Goal: Task Accomplishment & Management: Use online tool/utility

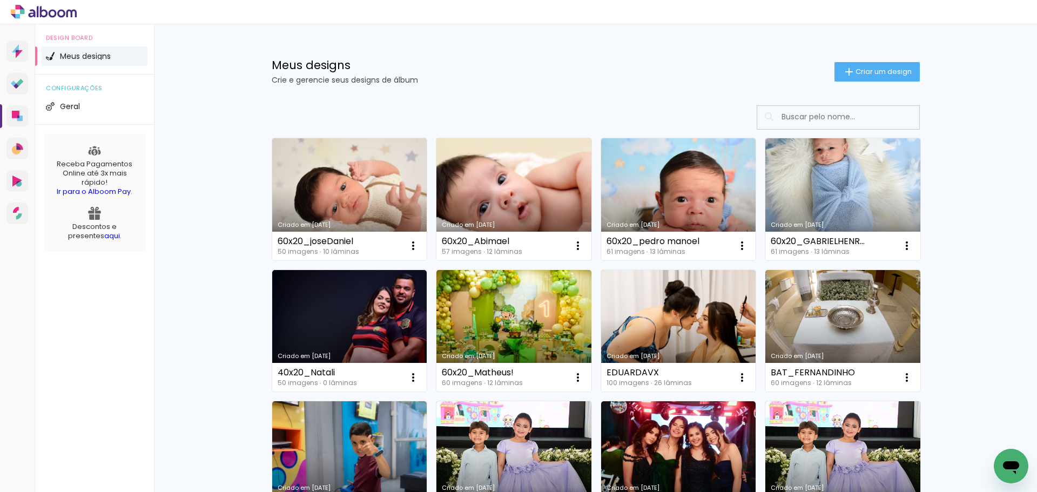
click at [493, 190] on link "Criado em [DATE]" at bounding box center [514, 199] width 155 height 122
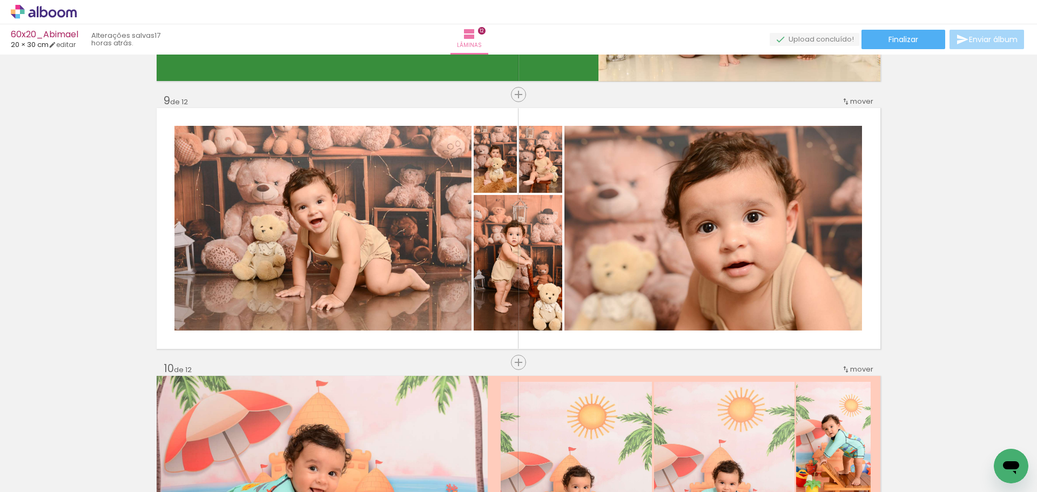
scroll to position [2125, 0]
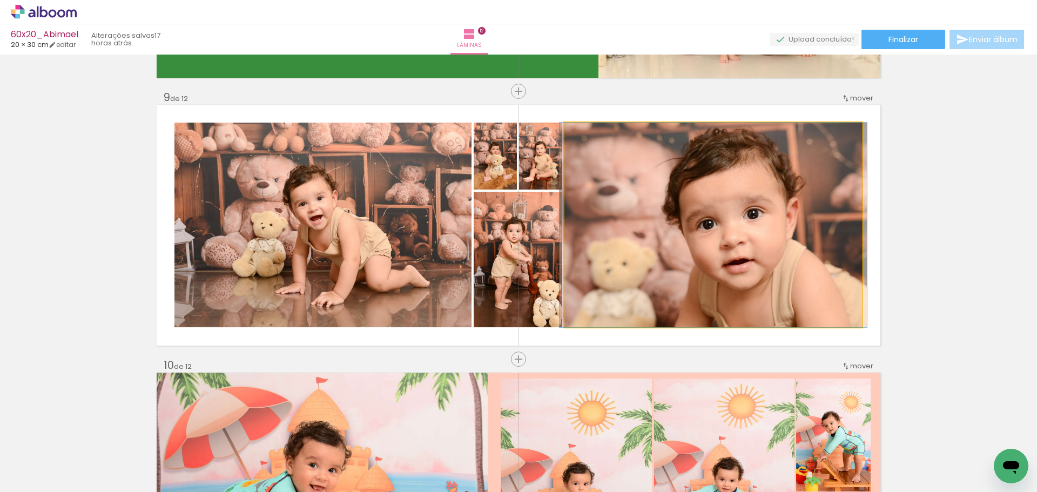
click at [702, 240] on quentale-photo at bounding box center [714, 225] width 298 height 205
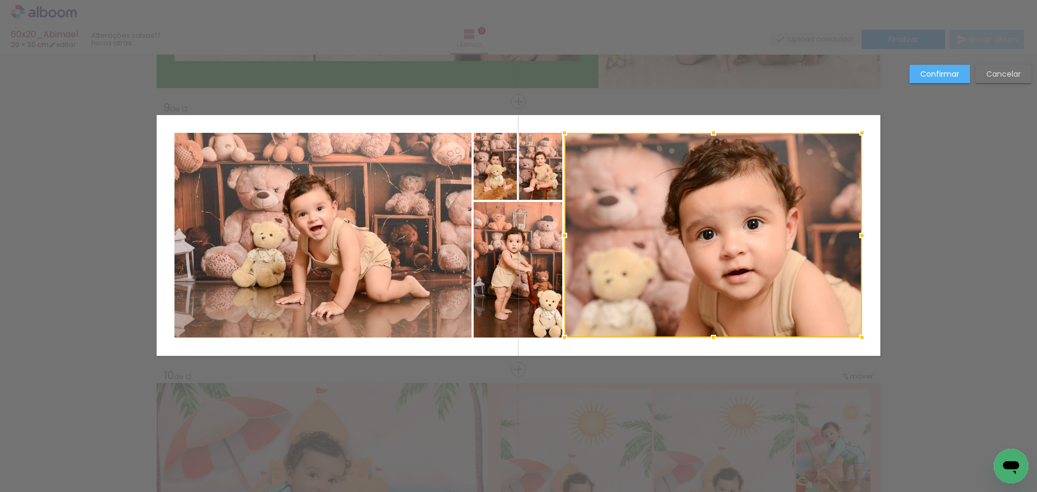
scroll to position [2111, 0]
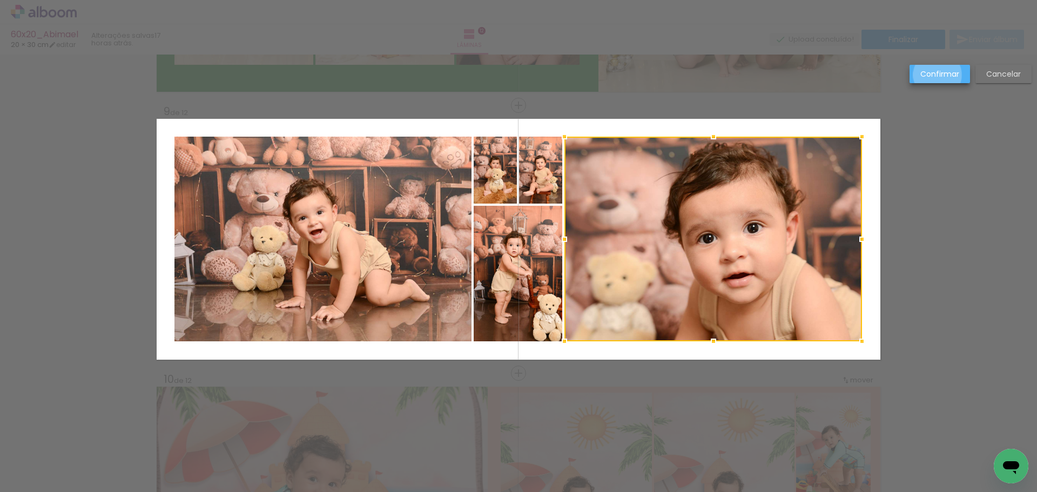
click at [0, 0] on slot "Confirmar" at bounding box center [0, 0] width 0 height 0
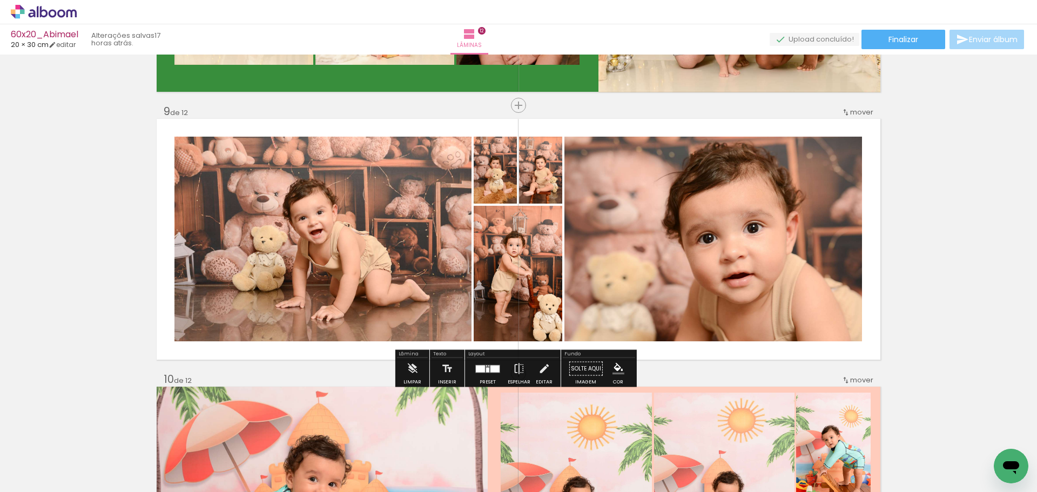
click at [481, 366] on div at bounding box center [480, 368] width 9 height 7
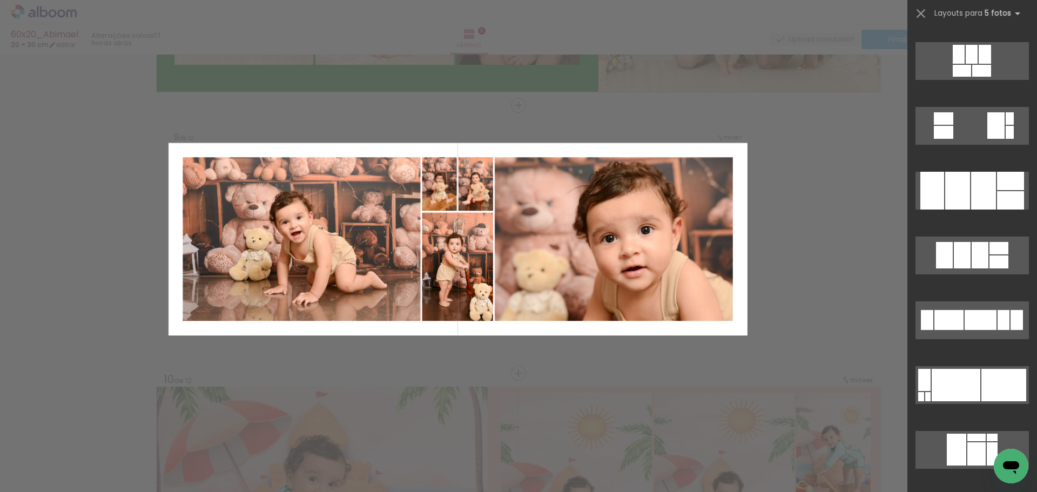
scroll to position [1649, 0]
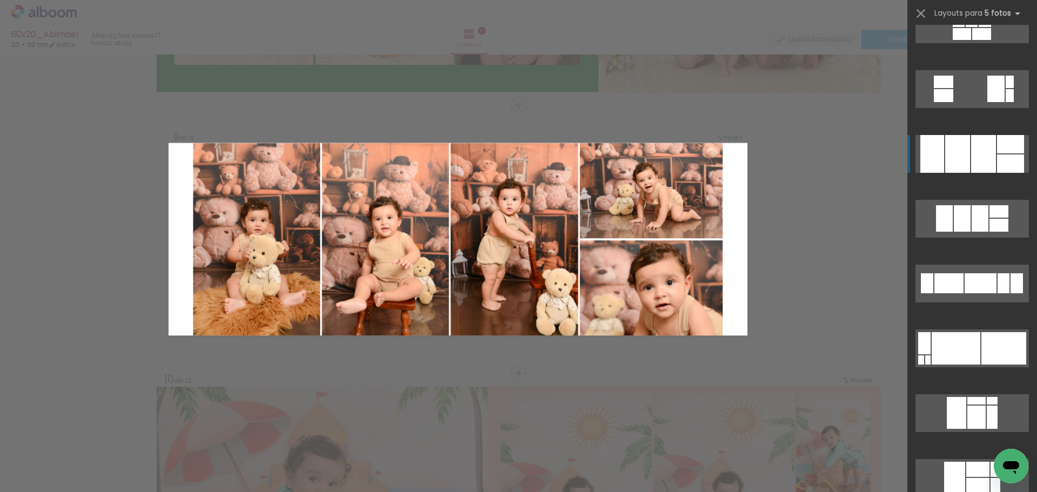
click at [957, 149] on div at bounding box center [958, 154] width 25 height 38
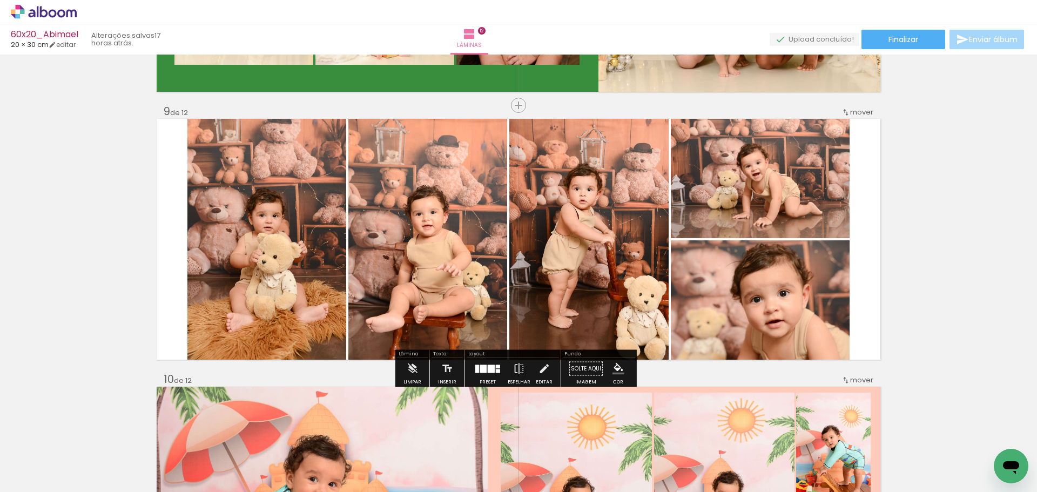
click at [303, 237] on quentale-photo at bounding box center [266, 239] width 159 height 241
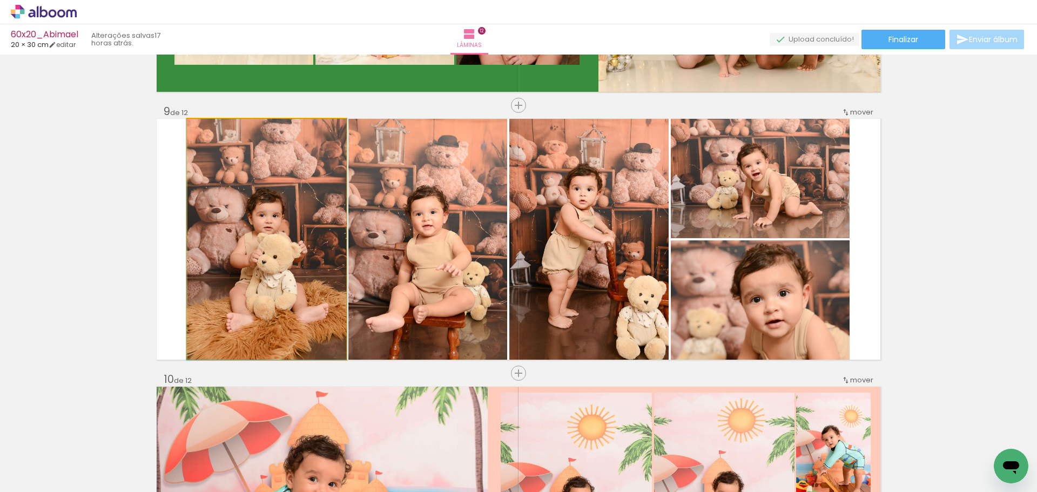
click at [303, 237] on quentale-photo at bounding box center [266, 239] width 159 height 241
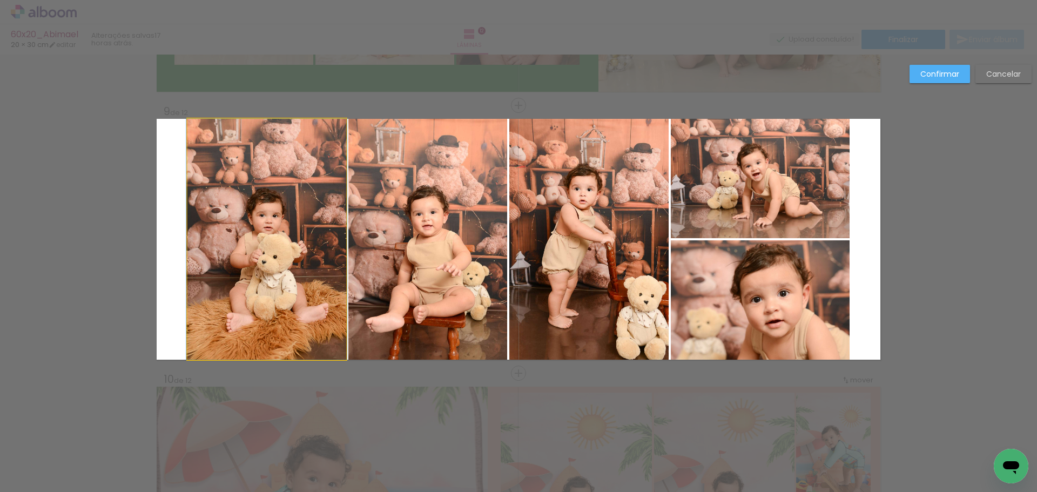
click at [299, 238] on quentale-photo at bounding box center [266, 239] width 159 height 241
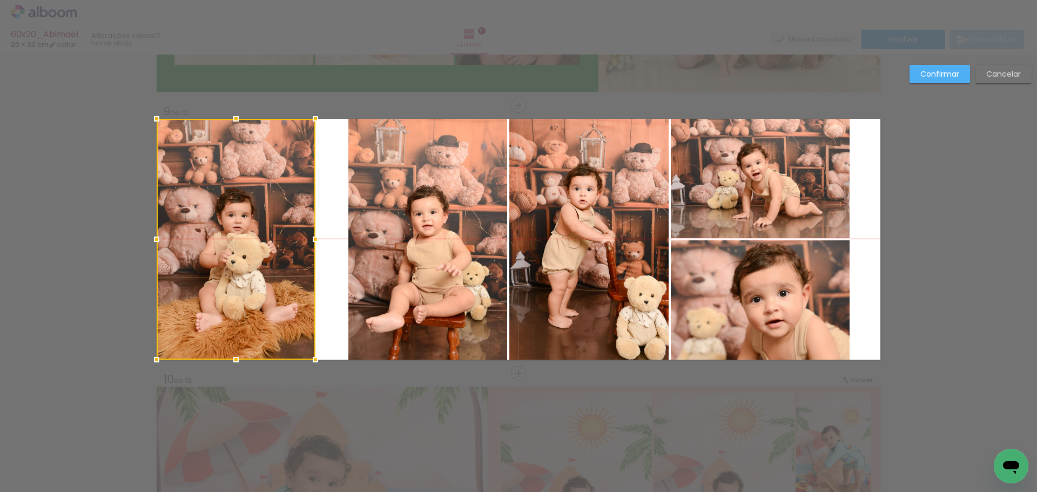
drag, startPoint x: 298, startPoint y: 240, endPoint x: 244, endPoint y: 240, distance: 54.0
click at [244, 240] on div at bounding box center [236, 239] width 159 height 241
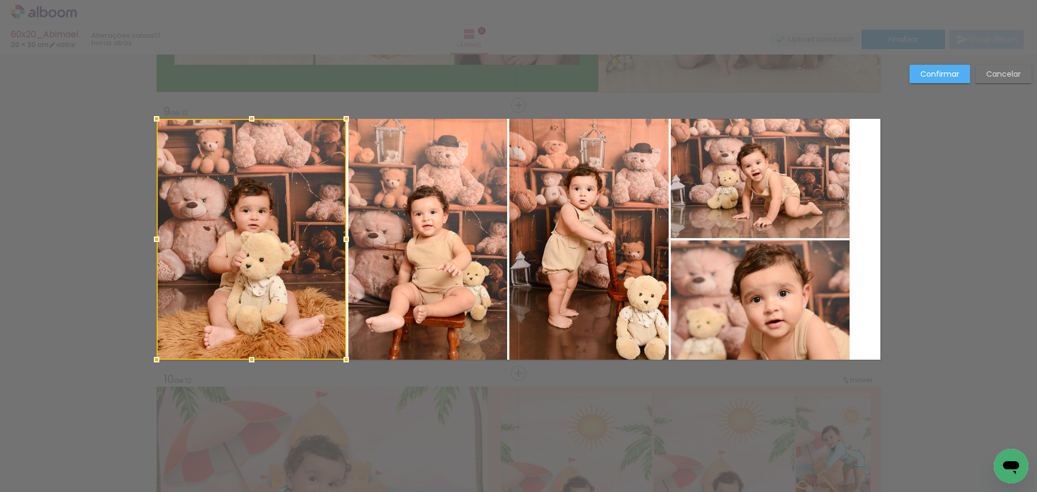
drag, startPoint x: 307, startPoint y: 239, endPoint x: 366, endPoint y: 249, distance: 60.2
click at [366, 249] on album-spread "9 de 12" at bounding box center [519, 239] width 724 height 241
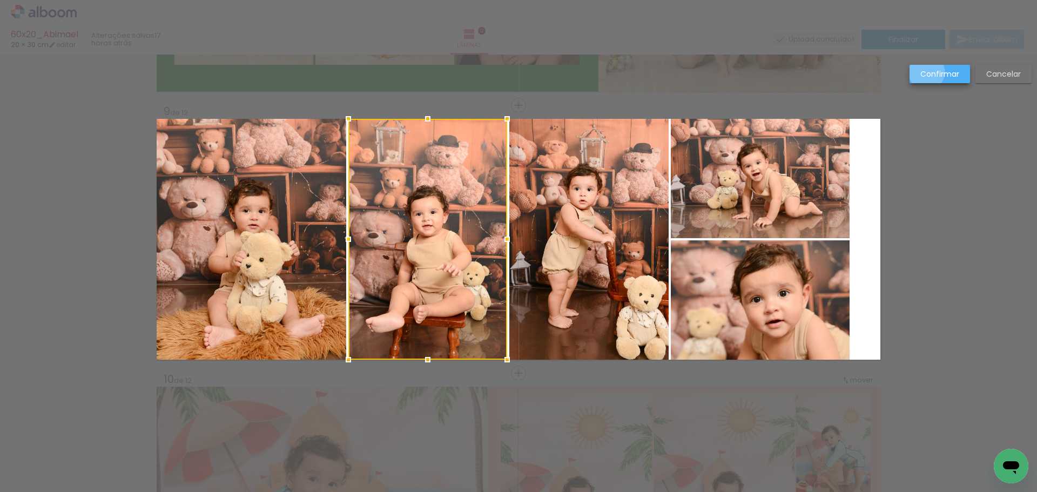
click at [0, 0] on slot "Confirmar" at bounding box center [0, 0] width 0 height 0
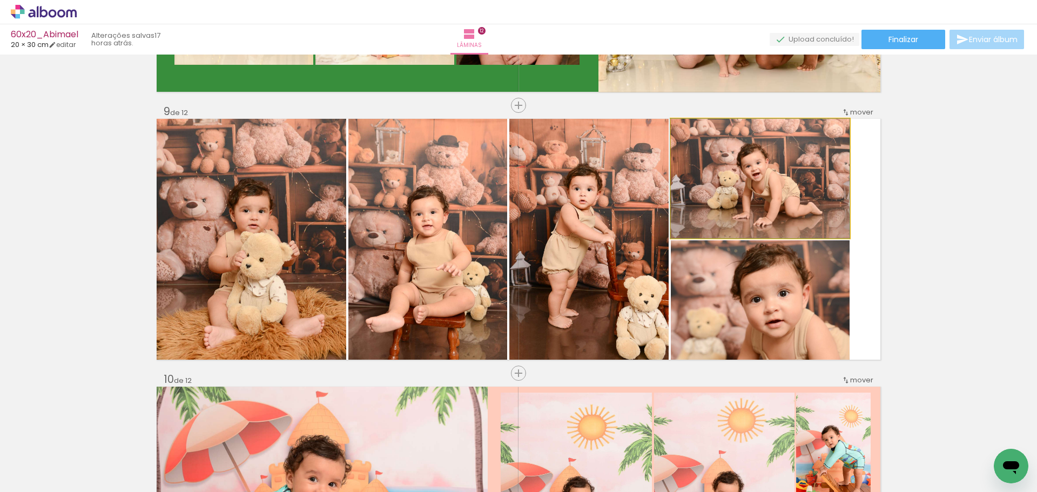
click at [763, 173] on quentale-photo at bounding box center [760, 178] width 179 height 119
click at [740, 192] on quentale-photo at bounding box center [760, 178] width 179 height 119
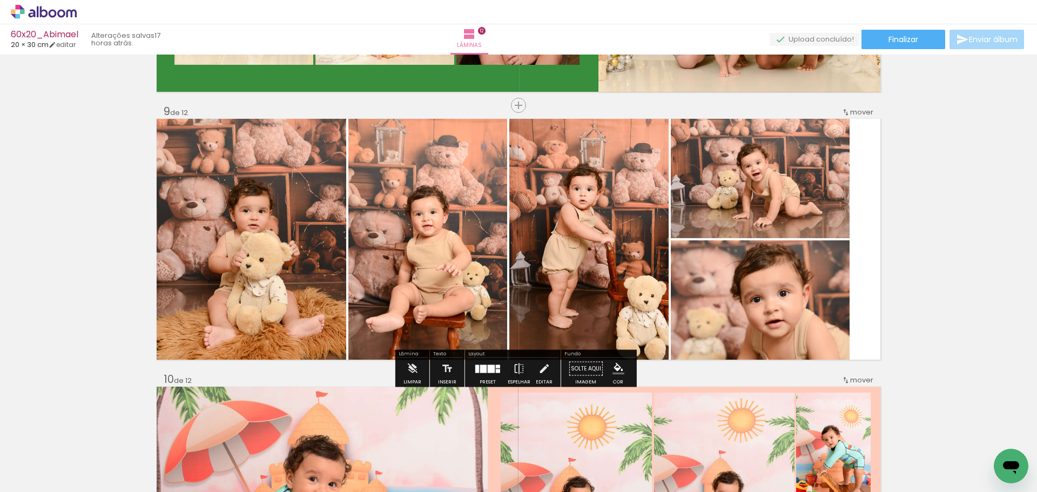
click at [740, 192] on quentale-photo at bounding box center [760, 178] width 179 height 119
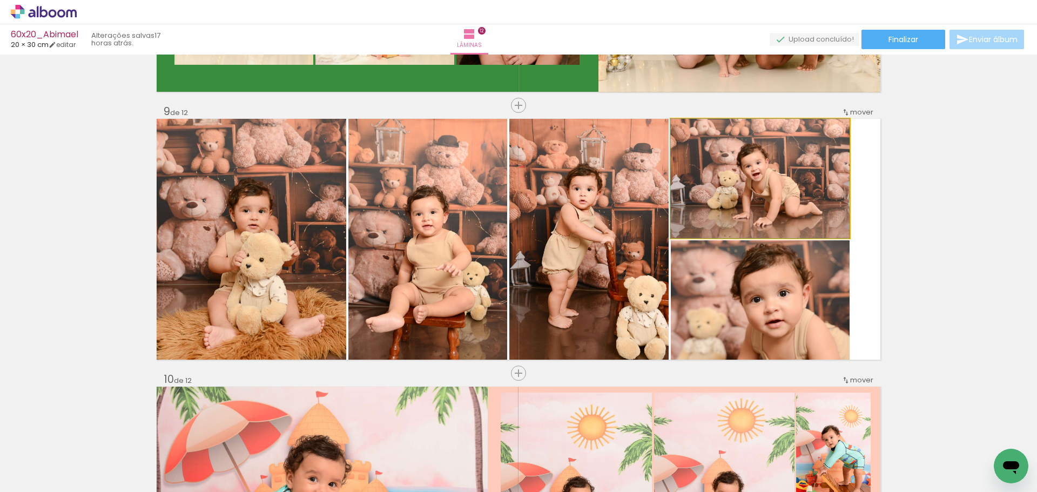
click at [740, 192] on quentale-photo at bounding box center [760, 178] width 179 height 119
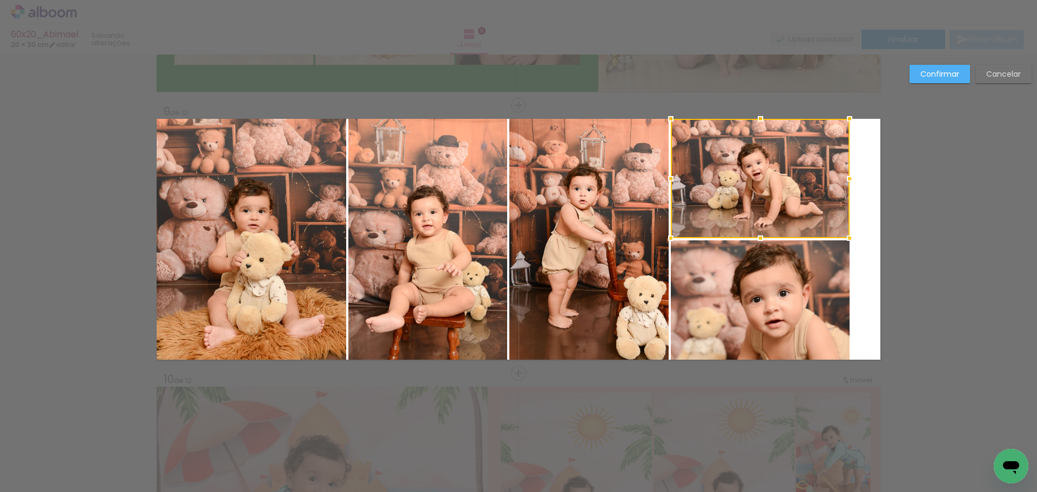
click at [753, 175] on div at bounding box center [760, 178] width 179 height 119
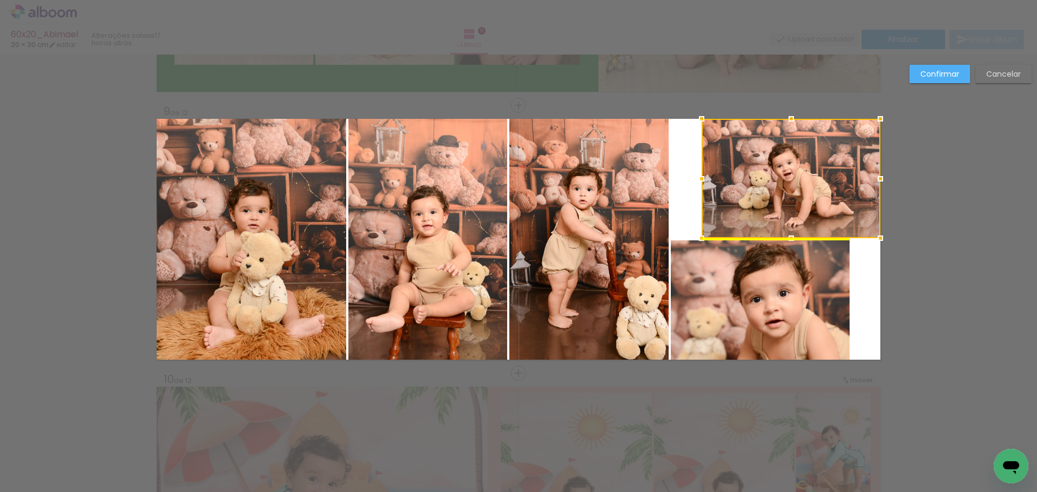
drag, startPoint x: 745, startPoint y: 178, endPoint x: 816, endPoint y: 168, distance: 72.1
click at [816, 168] on div at bounding box center [791, 178] width 179 height 119
click at [773, 272] on quentale-photo at bounding box center [760, 299] width 179 height 119
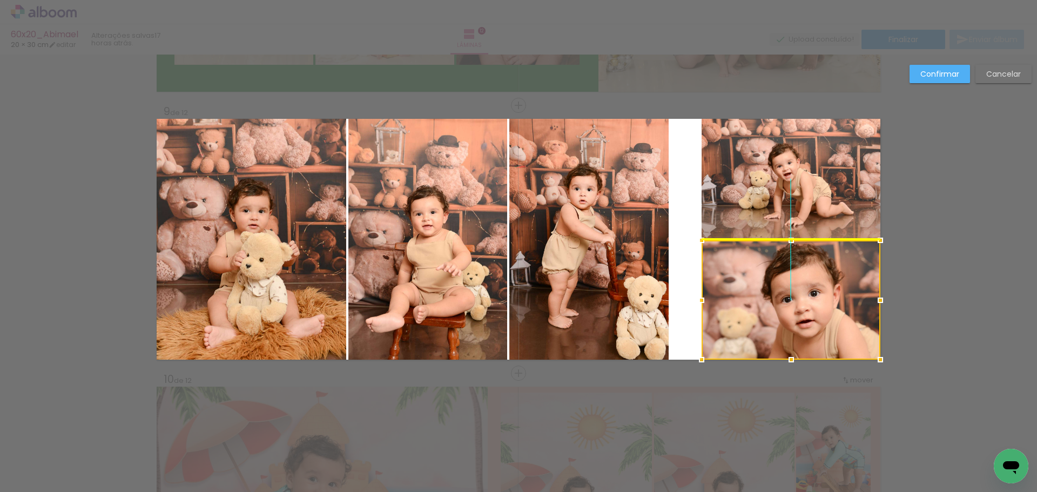
drag, startPoint x: 797, startPoint y: 280, endPoint x: 804, endPoint y: 282, distance: 7.1
click at [804, 282] on div at bounding box center [791, 299] width 179 height 119
click at [632, 232] on quentale-photo at bounding box center [589, 239] width 159 height 241
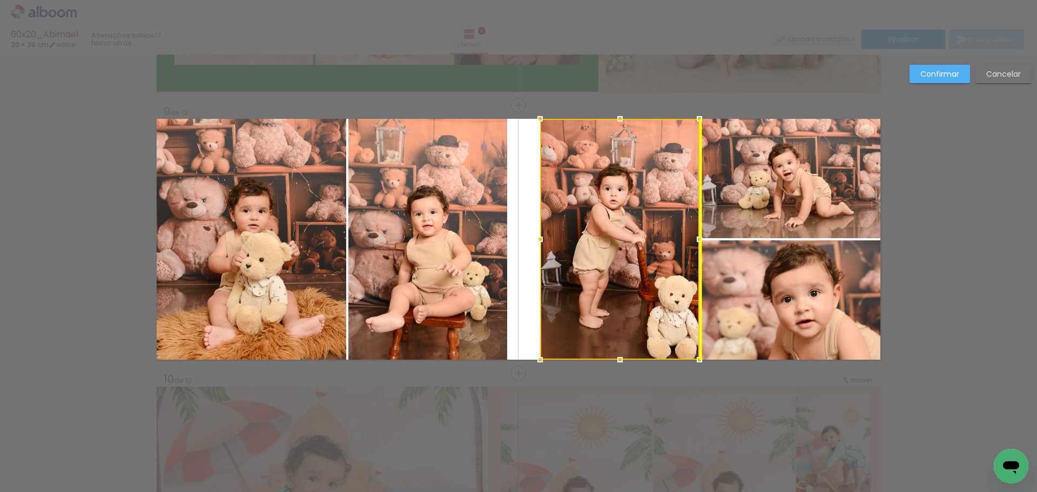
click at [653, 250] on div at bounding box center [619, 239] width 159 height 241
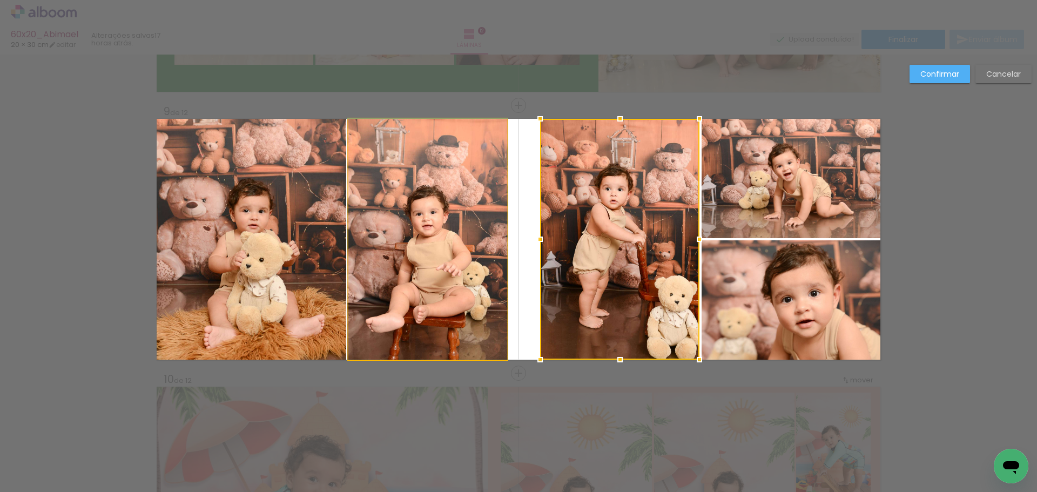
drag, startPoint x: 439, startPoint y: 230, endPoint x: 438, endPoint y: 236, distance: 6.2
click at [440, 230] on quentale-photo at bounding box center [428, 239] width 159 height 241
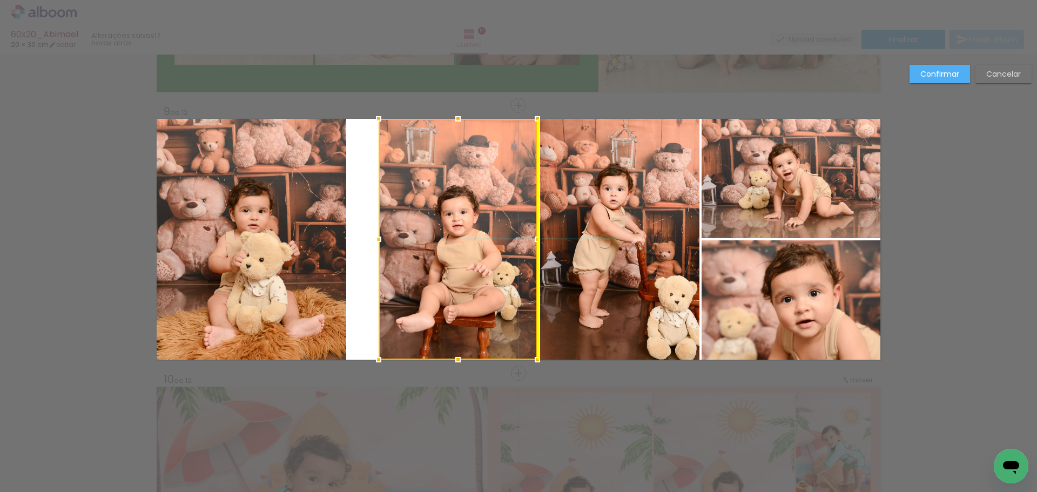
drag, startPoint x: 443, startPoint y: 236, endPoint x: 433, endPoint y: 237, distance: 9.8
click at [465, 238] on div at bounding box center [458, 239] width 159 height 241
click at [310, 231] on quentale-photo at bounding box center [252, 239] width 190 height 241
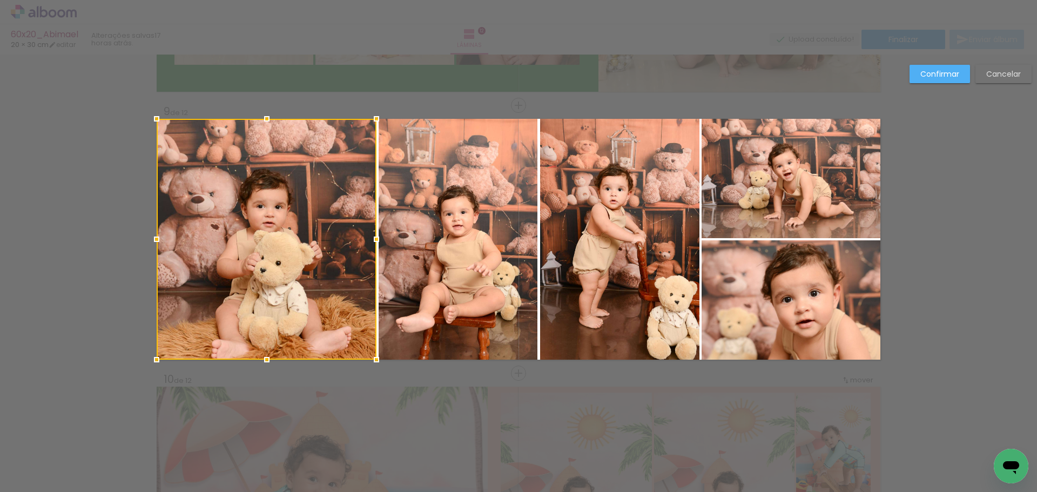
drag, startPoint x: 346, startPoint y: 238, endPoint x: 377, endPoint y: 242, distance: 31.5
click at [377, 242] on div at bounding box center [377, 240] width 22 height 22
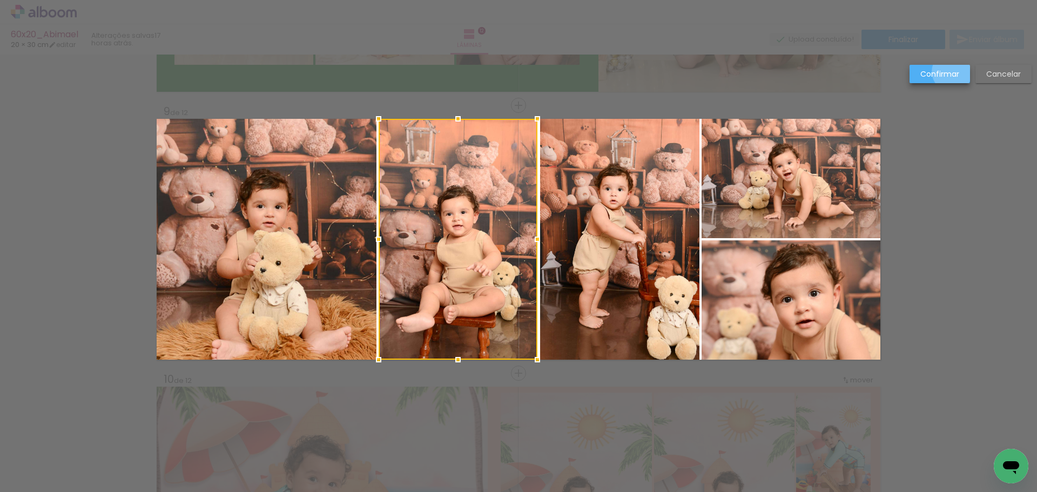
drag, startPoint x: 953, startPoint y: 72, endPoint x: 607, endPoint y: 166, distance: 358.4
click at [0, 0] on slot "Confirmar" at bounding box center [0, 0] width 0 height 0
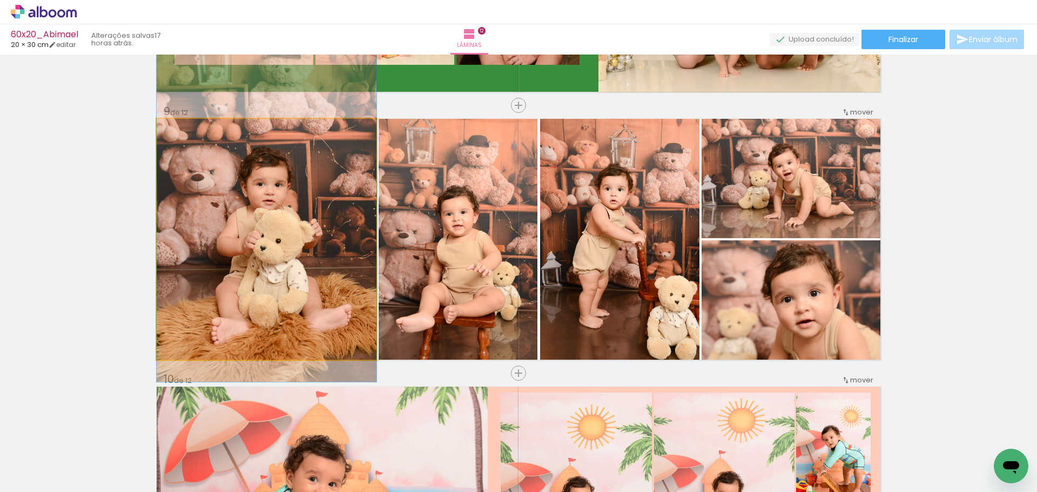
drag, startPoint x: 303, startPoint y: 269, endPoint x: 306, endPoint y: 247, distance: 21.9
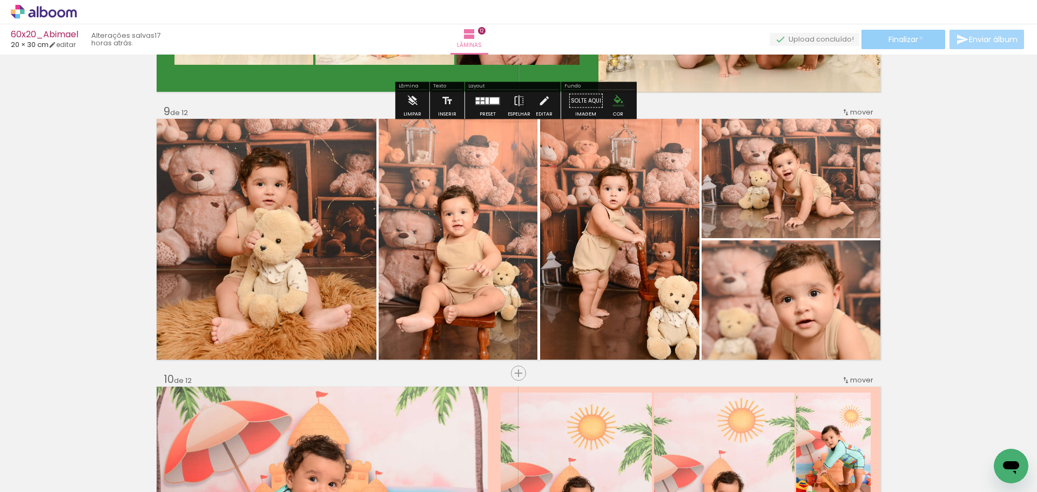
click at [917, 38] on paper-button "Finalizar" at bounding box center [904, 39] width 84 height 19
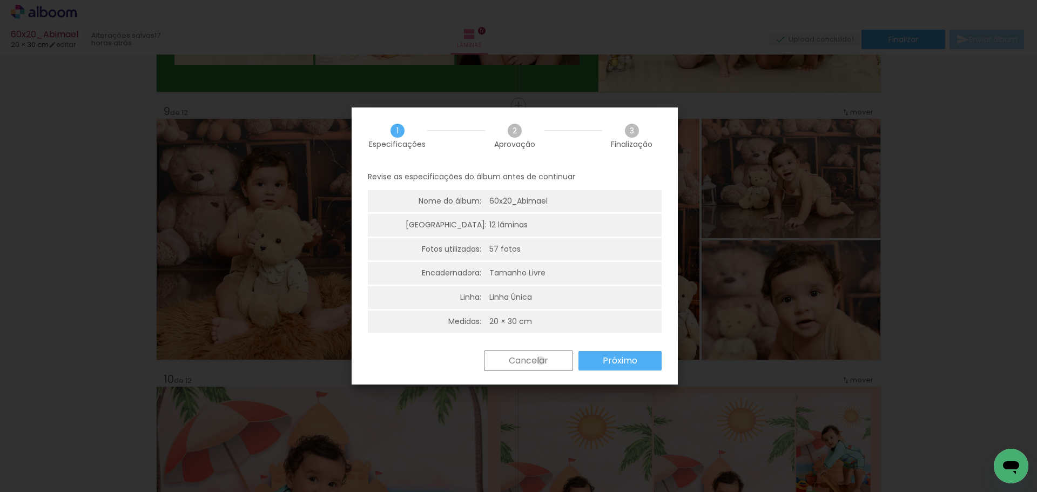
click at [0, 0] on slot "Cancelar" at bounding box center [0, 0] width 0 height 0
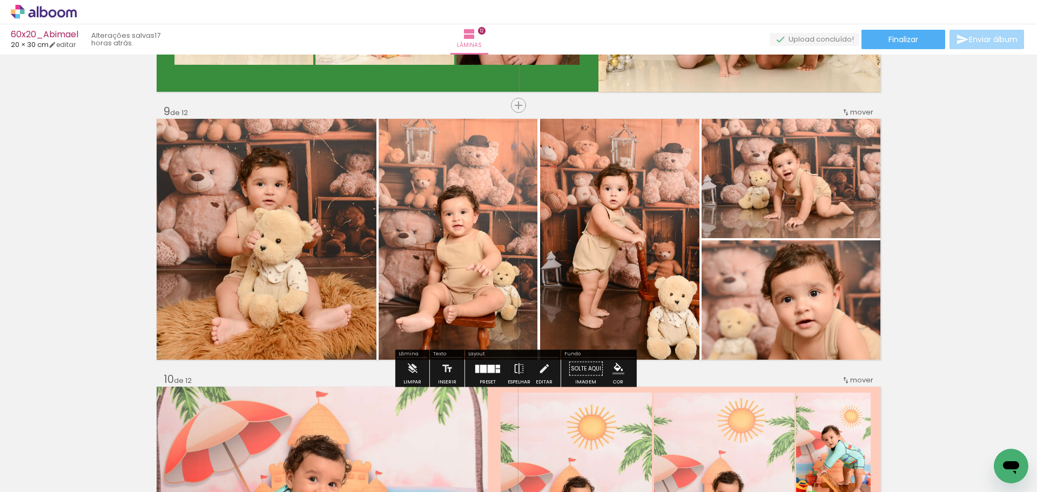
click at [615, 364] on iron-icon "color picker" at bounding box center [619, 369] width 12 height 12
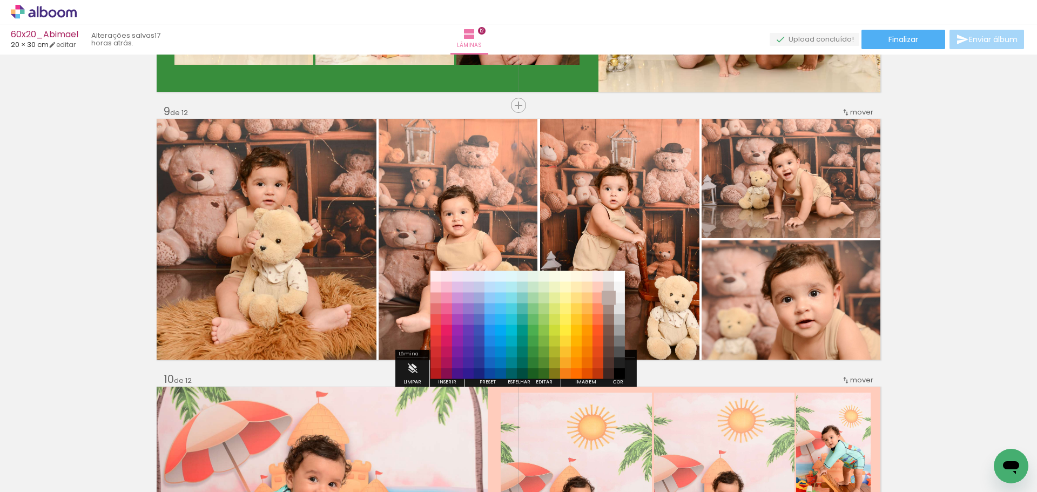
click at [605, 297] on paper-item "#bcaaa4" at bounding box center [609, 298] width 11 height 11
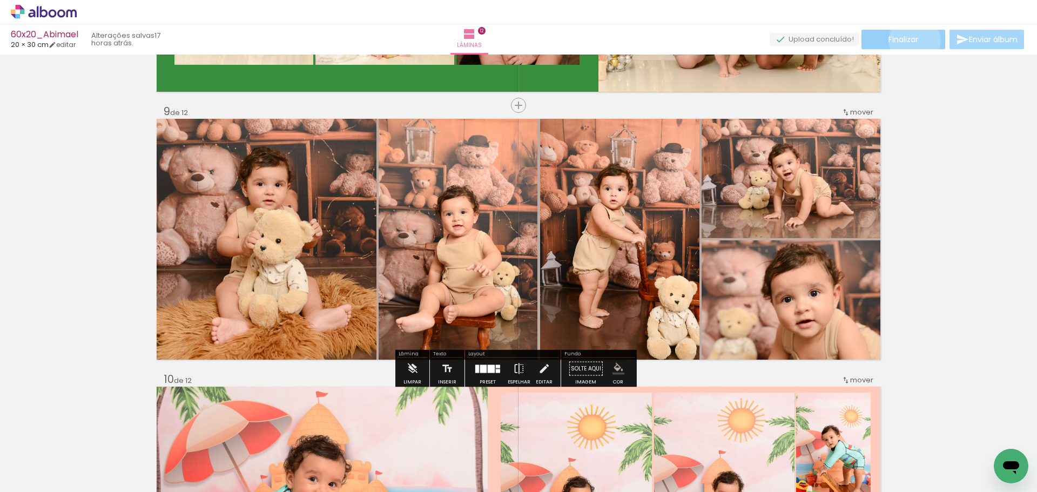
click at [911, 41] on span "Finalizar" at bounding box center [904, 40] width 30 height 8
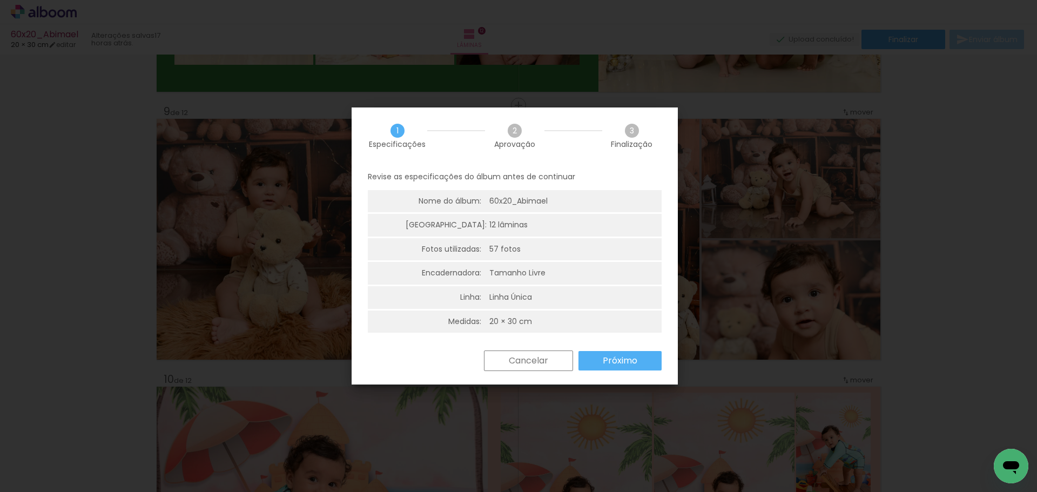
click at [0, 0] on slot "Próximo" at bounding box center [0, 0] width 0 height 0
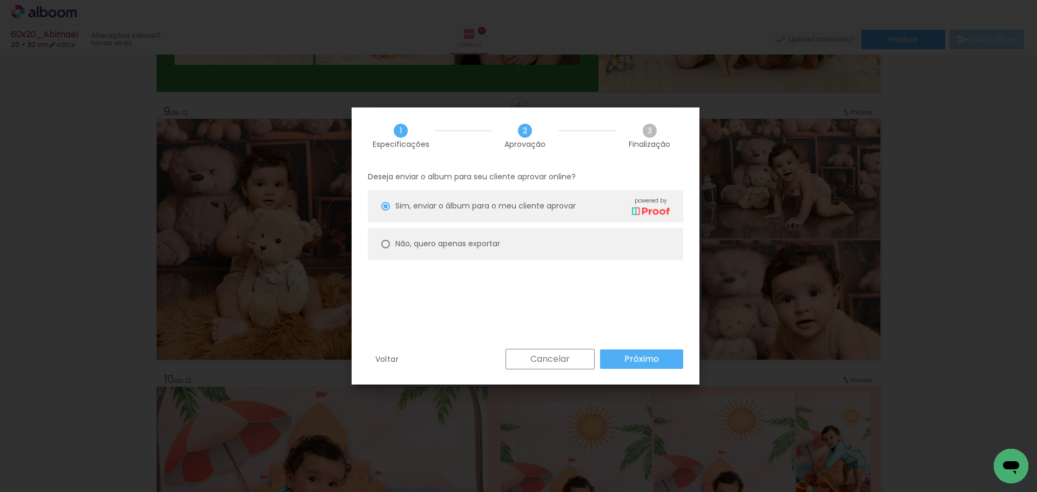
click at [0, 0] on paper-radio-button "Não, quero apenas exportar" at bounding box center [0, 0] width 0 height 0
type paper-radio-button "on"
click at [0, 0] on slot "Próximo" at bounding box center [0, 0] width 0 height 0
type input "Alta, 300 DPI"
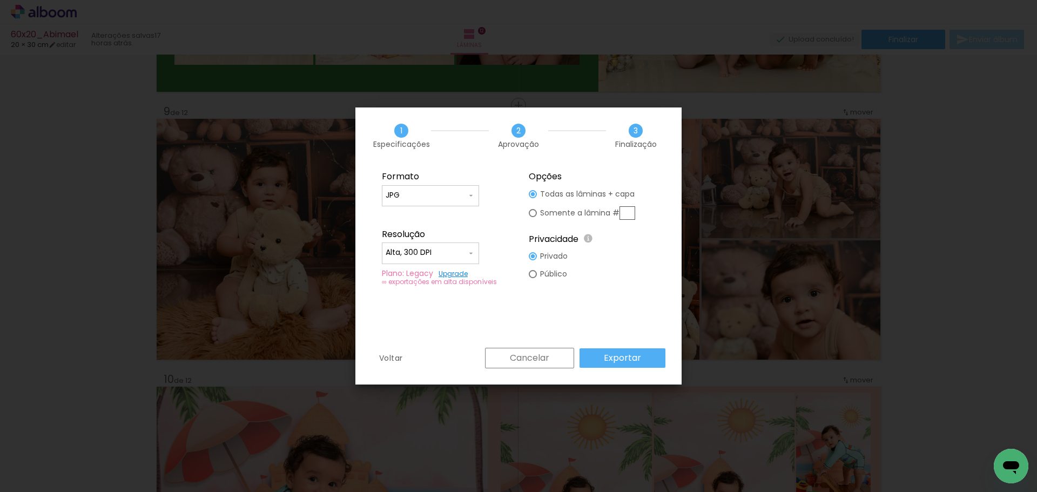
click at [0, 0] on input "text" at bounding box center [0, 0] width 0 height 0
type paper-radio-button "on"
type input "09"
click at [0, 0] on paper-button "Exportar" at bounding box center [0, 0] width 0 height 0
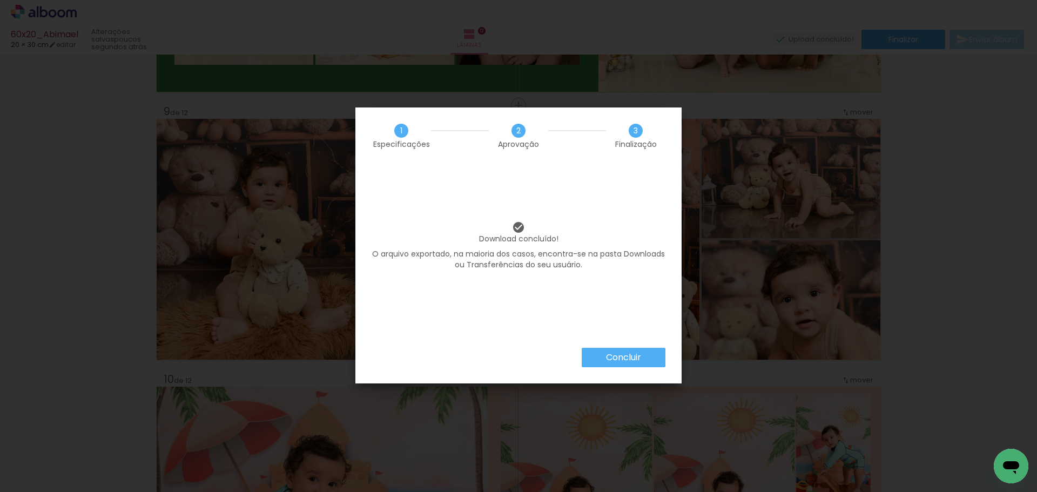
click at [0, 0] on slot "Concluir" at bounding box center [0, 0] width 0 height 0
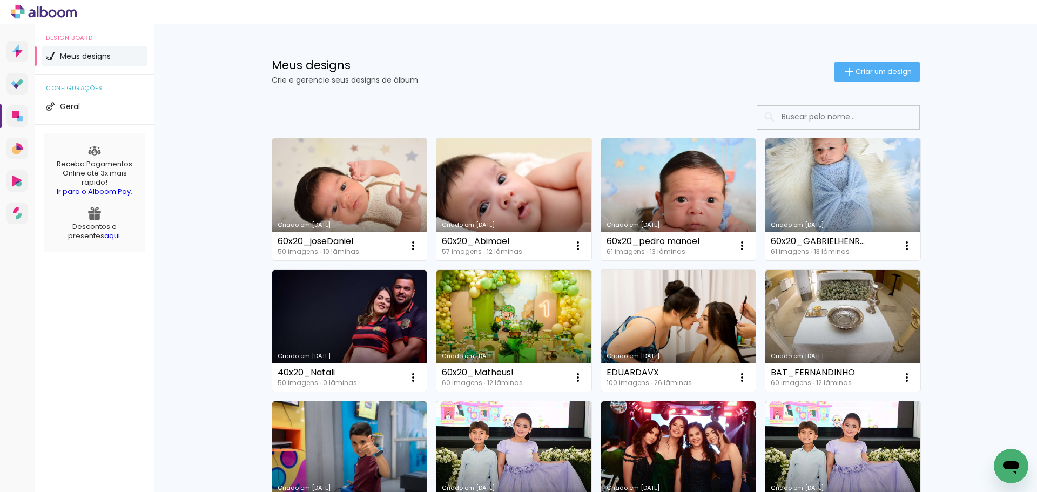
click at [508, 179] on link "Criado em [DATE]" at bounding box center [514, 199] width 155 height 122
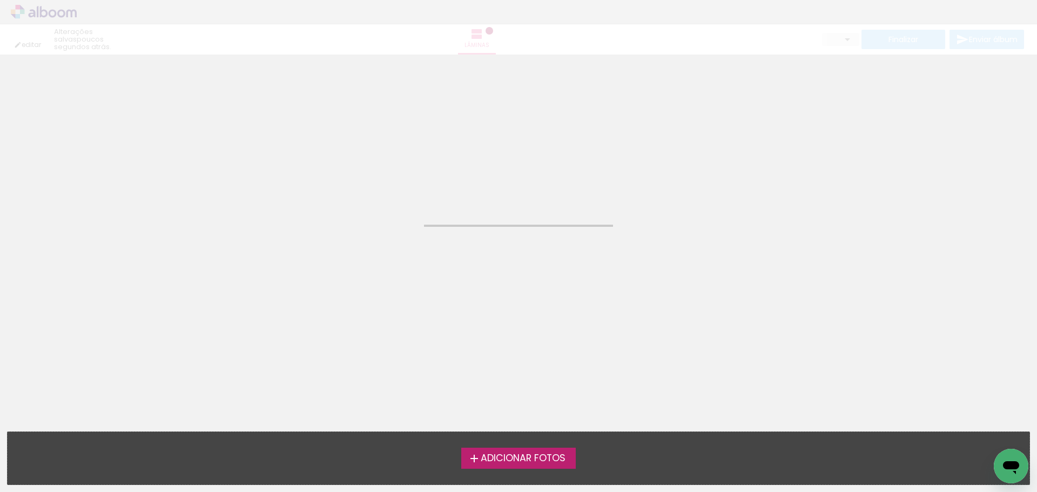
click at [508, 179] on neon-animated-pages "Confirmar Cancelar" at bounding box center [518, 274] width 1037 height 438
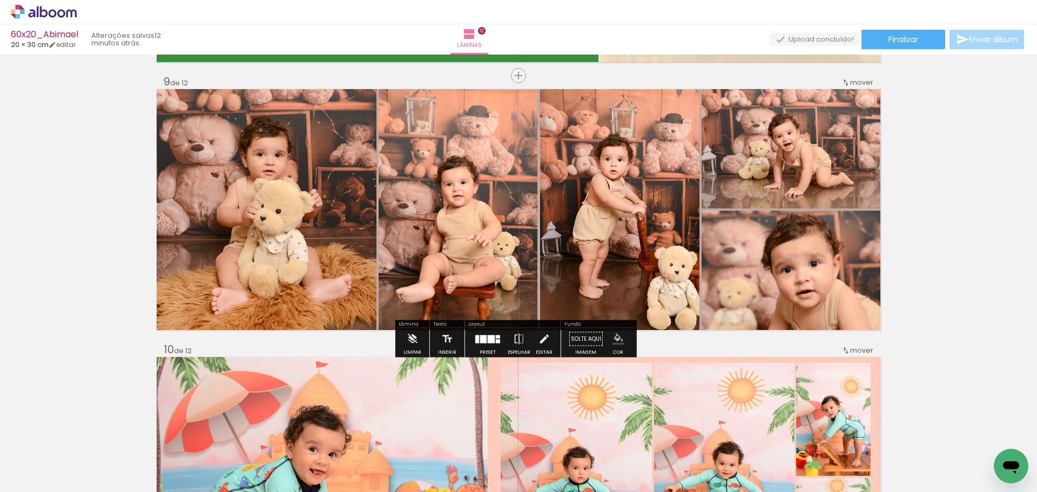
scroll to position [2125, 0]
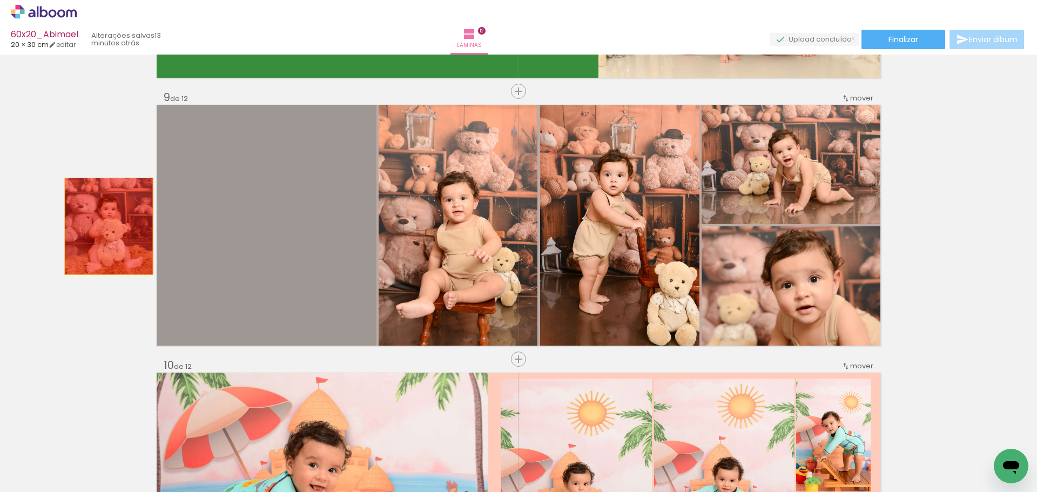
drag, startPoint x: 312, startPoint y: 205, endPoint x: 337, endPoint y: 227, distance: 33.3
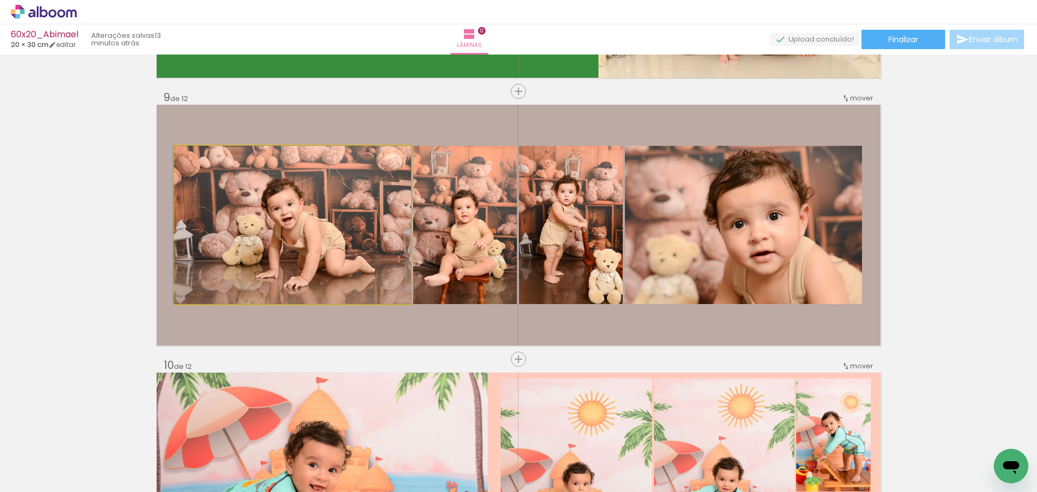
drag, startPoint x: 331, startPoint y: 238, endPoint x: 229, endPoint y: 238, distance: 102.1
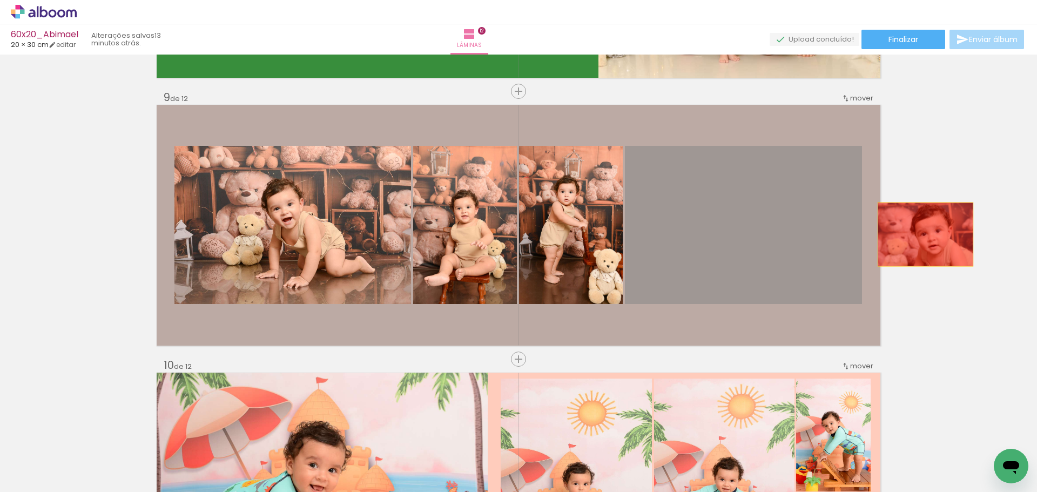
drag, startPoint x: 722, startPoint y: 229, endPoint x: 952, endPoint y: 240, distance: 229.9
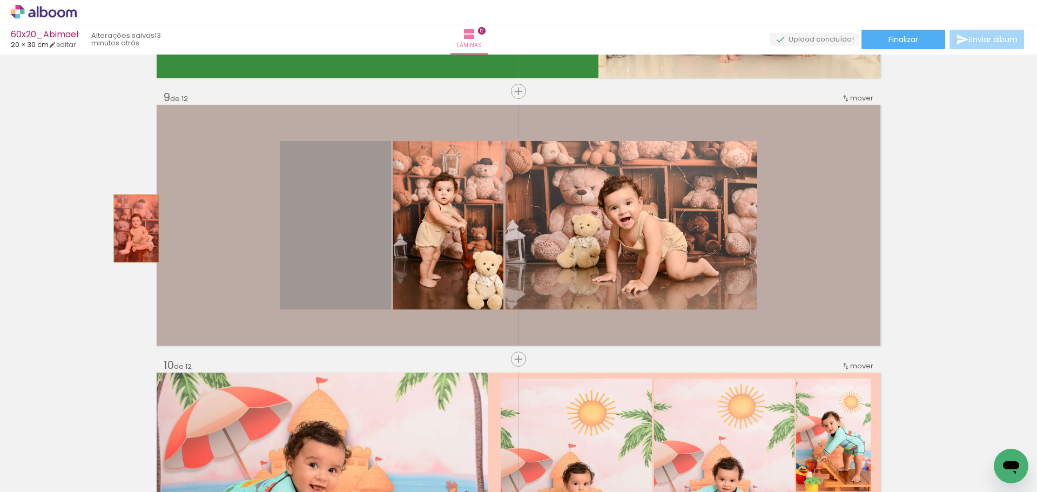
drag, startPoint x: 318, startPoint y: 229, endPoint x: 300, endPoint y: 239, distance: 20.6
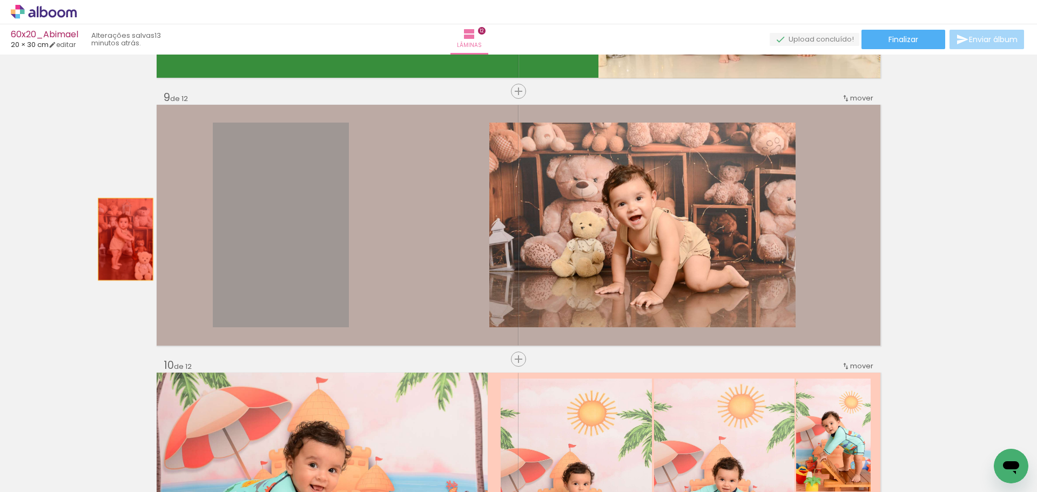
drag, startPoint x: 245, startPoint y: 239, endPoint x: 325, endPoint y: 262, distance: 83.1
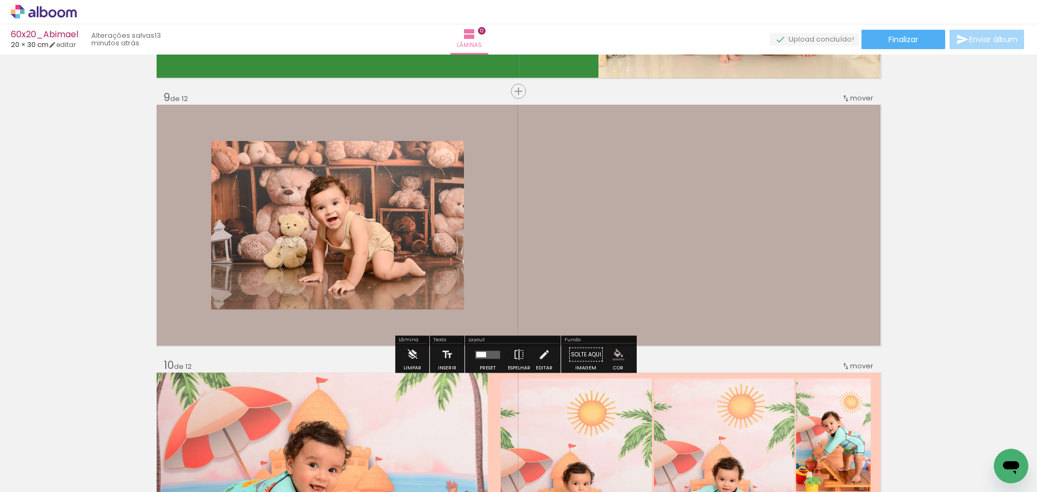
click at [487, 351] on quentale-layouter at bounding box center [487, 355] width 25 height 8
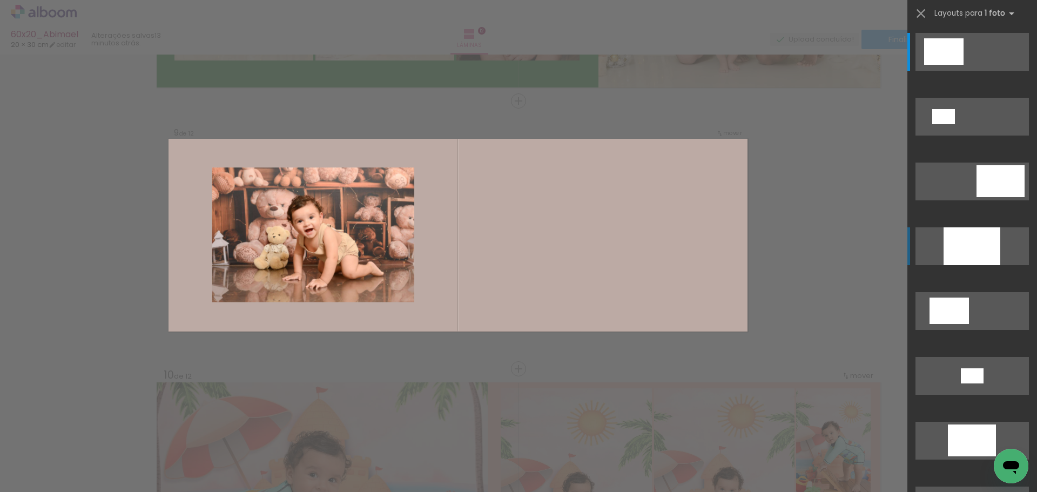
scroll to position [2111, 0]
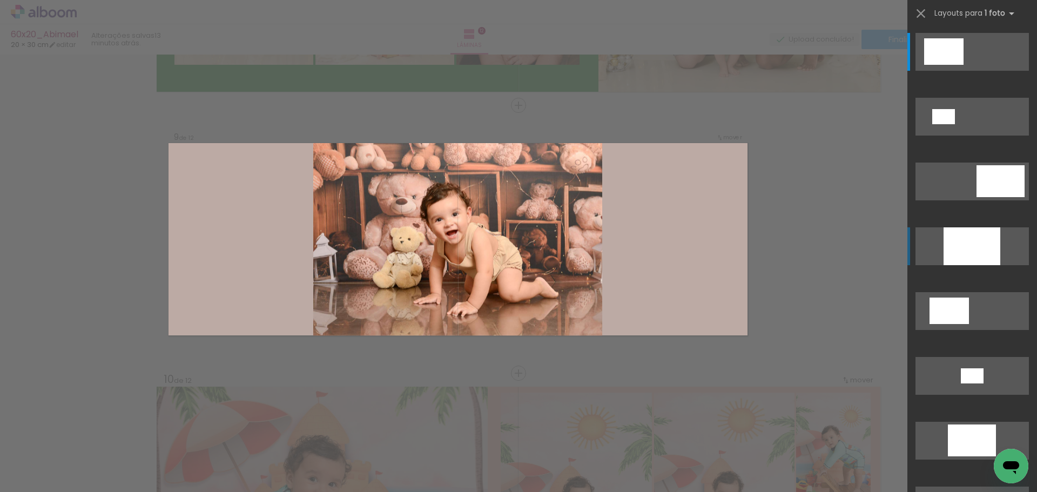
click at [974, 249] on div at bounding box center [972, 246] width 57 height 38
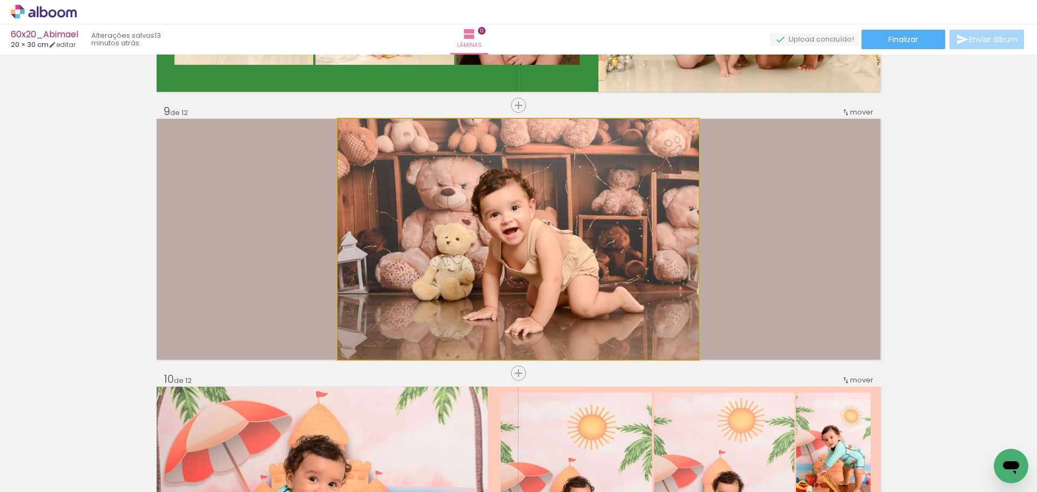
click at [582, 249] on quentale-photo at bounding box center [518, 239] width 361 height 241
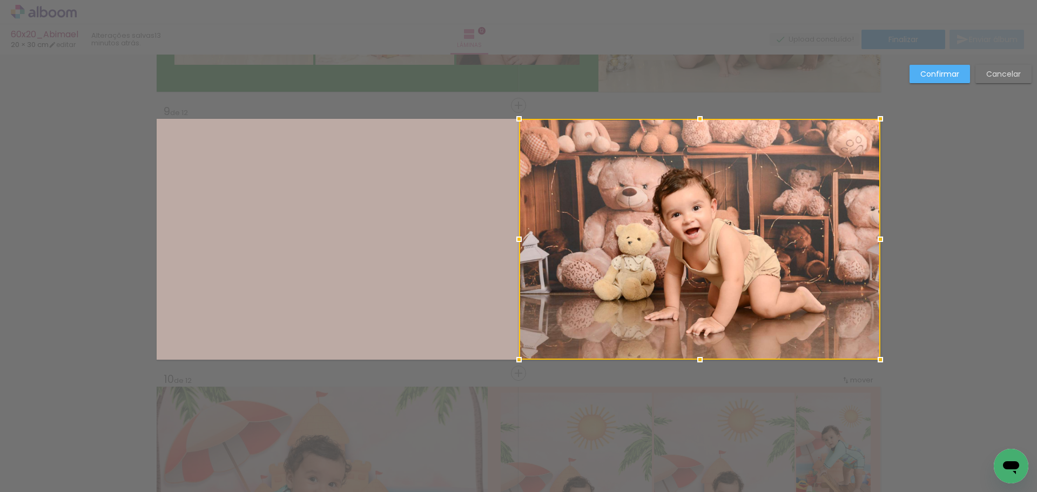
drag, startPoint x: 484, startPoint y: 251, endPoint x: 829, endPoint y: 162, distance: 356.1
click at [706, 240] on div at bounding box center [699, 239] width 361 height 241
click at [0, 0] on slot "Confirmar" at bounding box center [0, 0] width 0 height 0
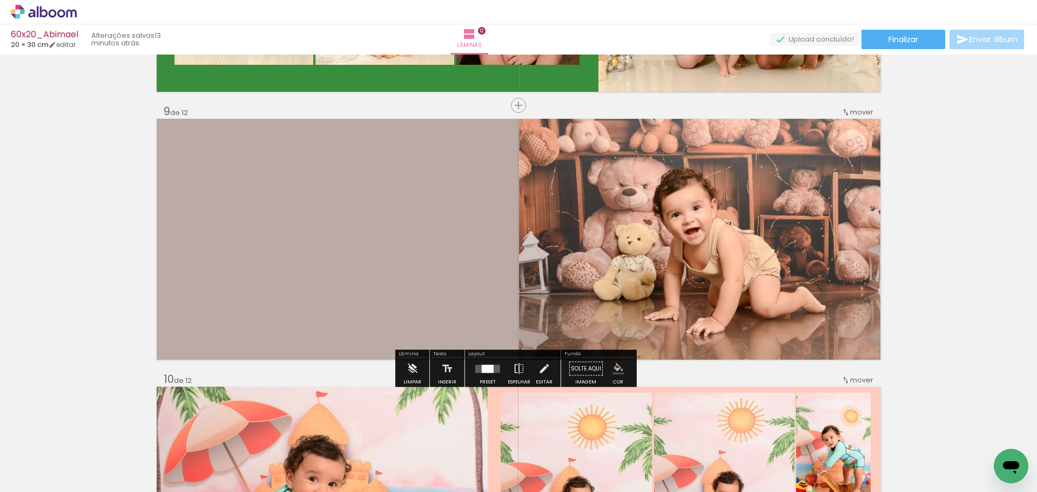
click at [613, 366] on iron-icon "color picker" at bounding box center [619, 369] width 12 height 12
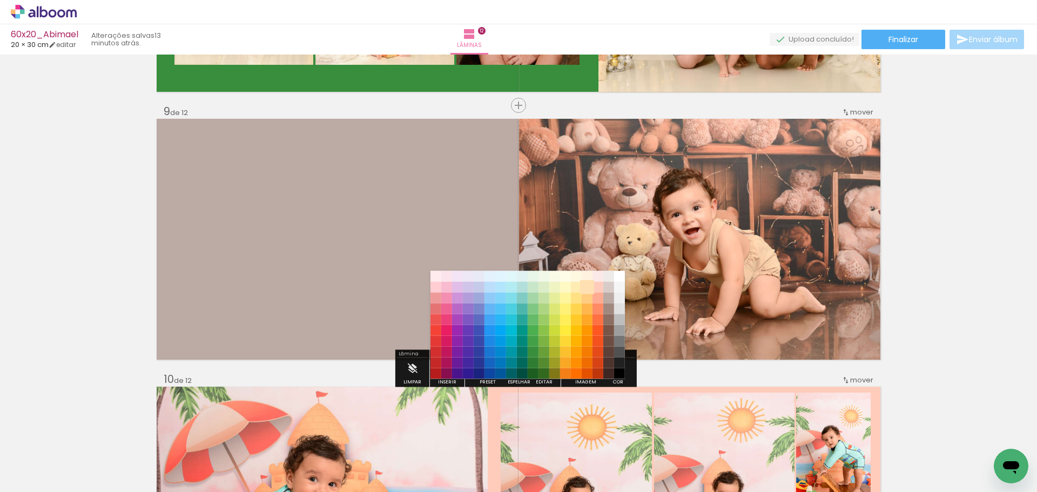
click at [588, 289] on paper-item "#ffe0b2" at bounding box center [587, 287] width 11 height 11
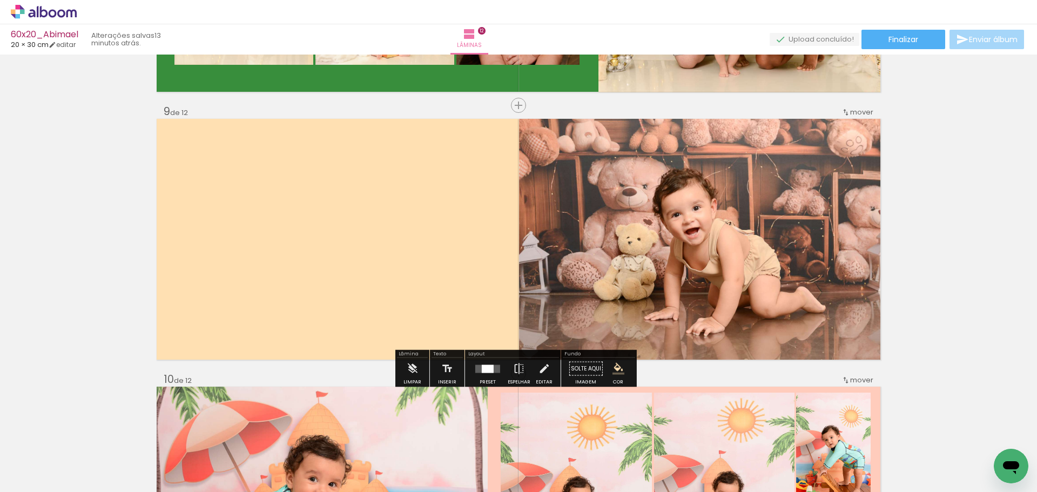
click at [615, 369] on iron-icon "color picker" at bounding box center [619, 369] width 12 height 12
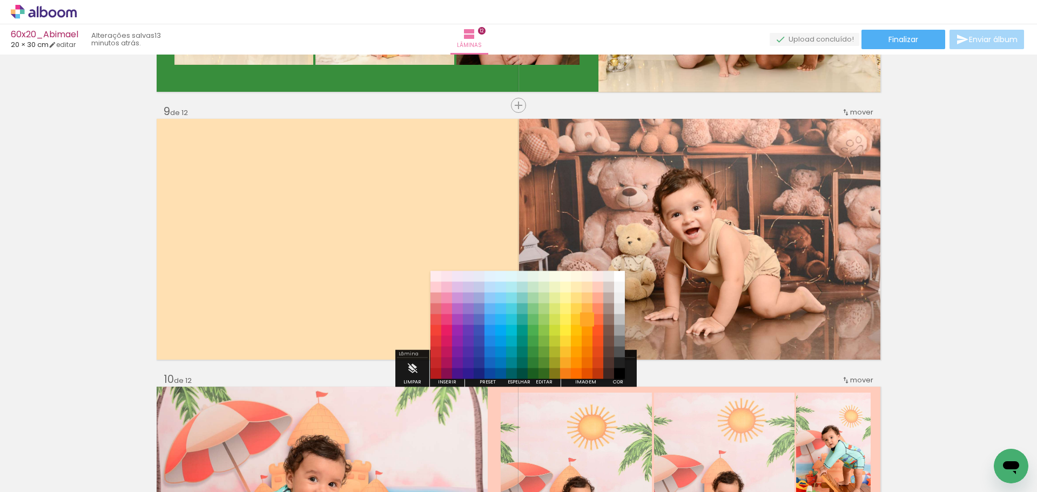
click at [588, 320] on paper-item "#ffa726" at bounding box center [587, 319] width 11 height 11
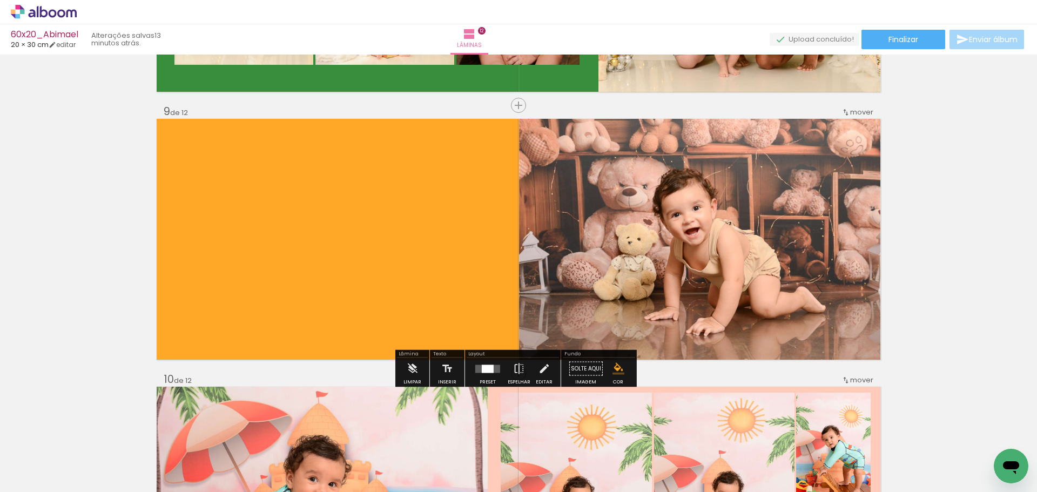
click at [613, 364] on iron-icon "color picker" at bounding box center [619, 369] width 12 height 12
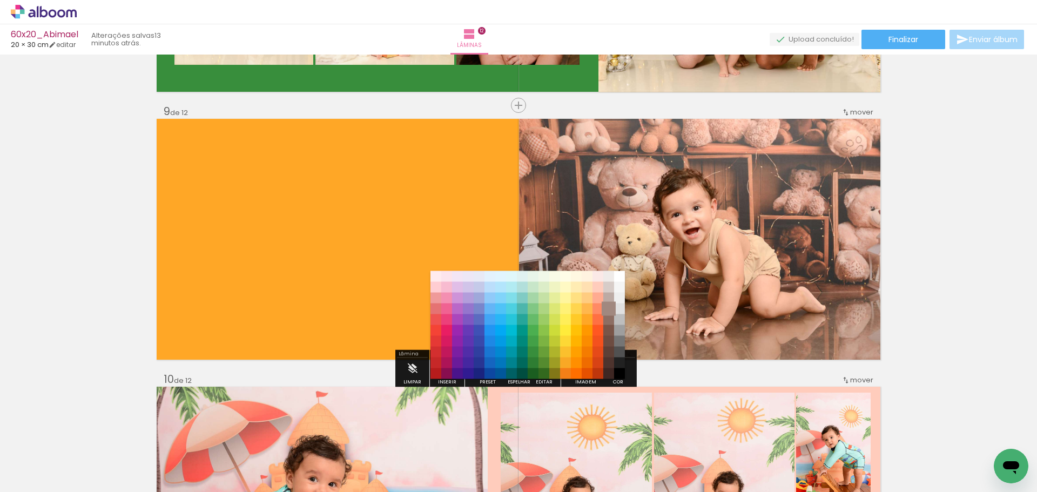
click at [611, 311] on paper-item "#a1887f" at bounding box center [609, 309] width 11 height 11
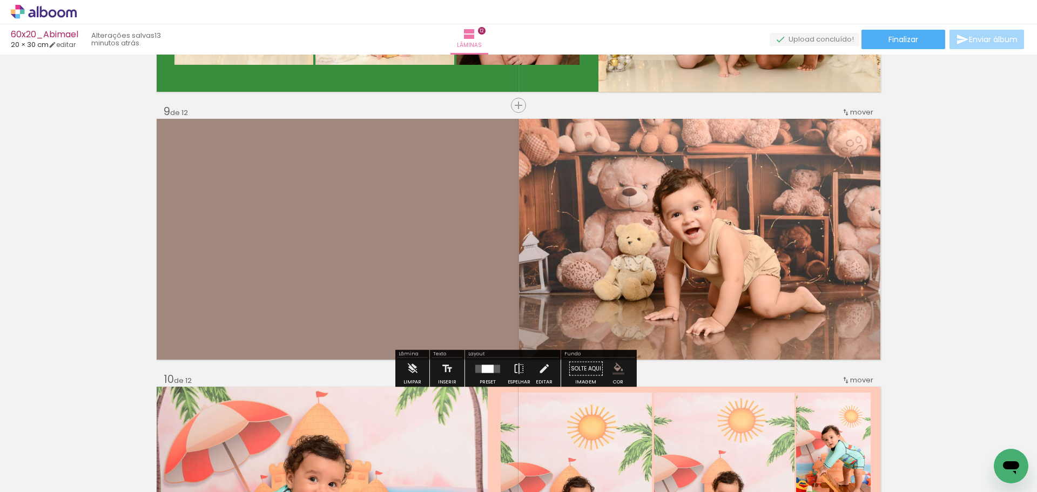
click at [911, 40] on span "Finalizar" at bounding box center [904, 40] width 30 height 8
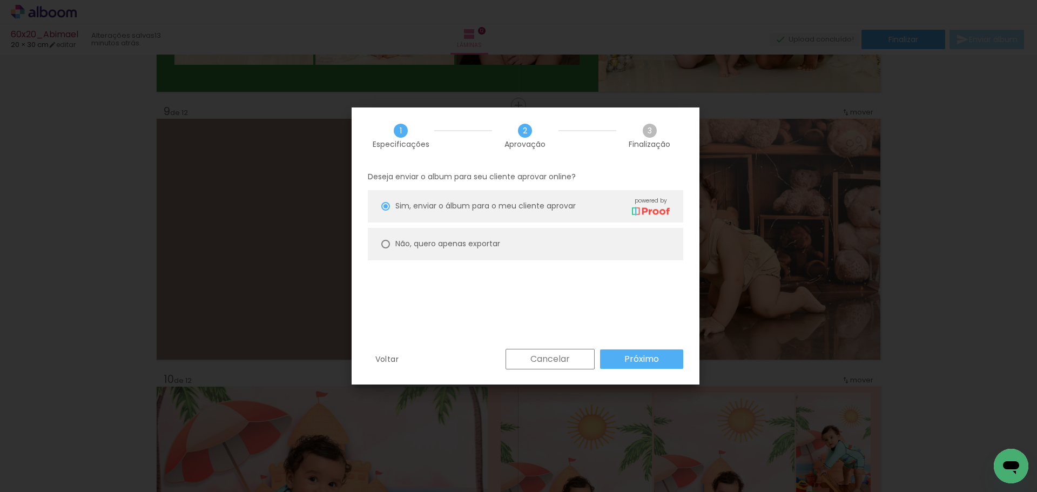
type paper-radio-button "on"
type input "Alta, 300 DPI"
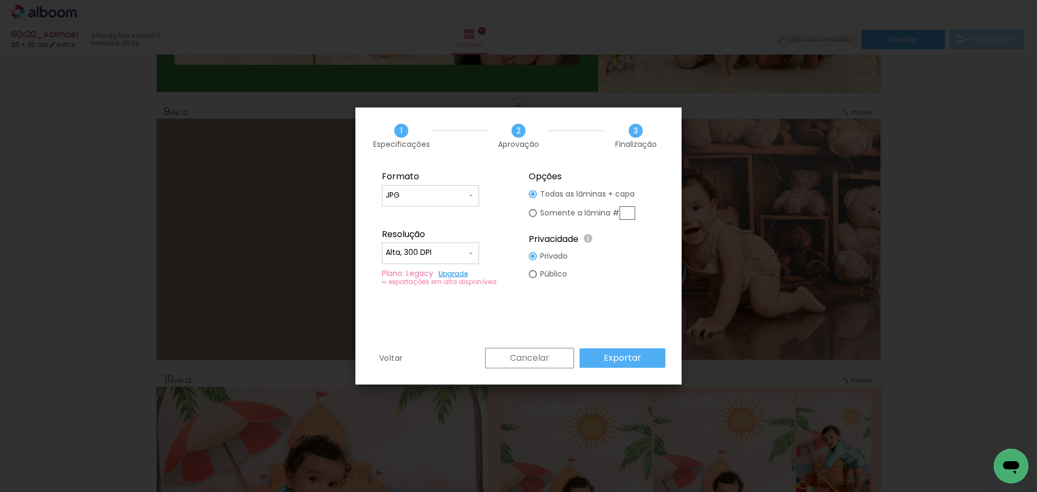
click at [0, 0] on slot "Exportar" at bounding box center [0, 0] width 0 height 0
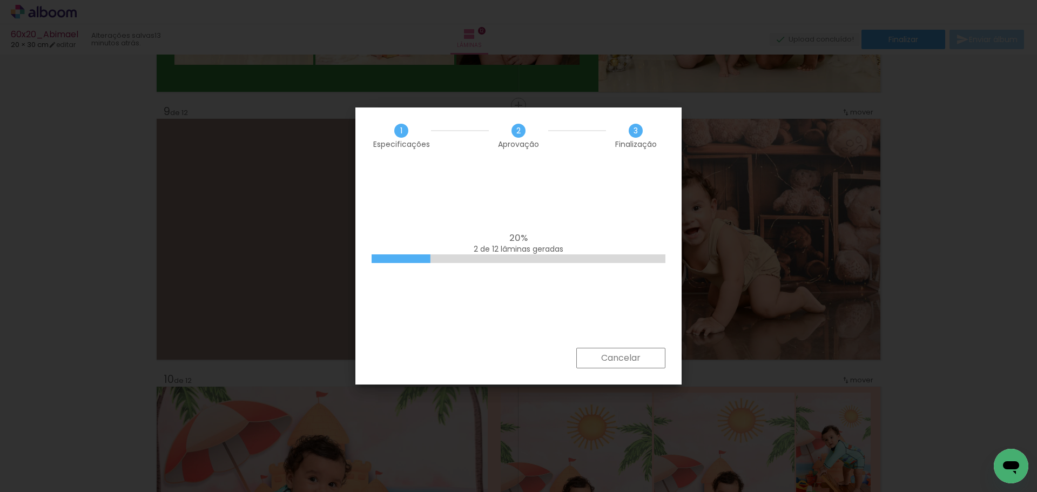
click at [0, 0] on paper-button "Cancelar" at bounding box center [0, 0] width 0 height 0
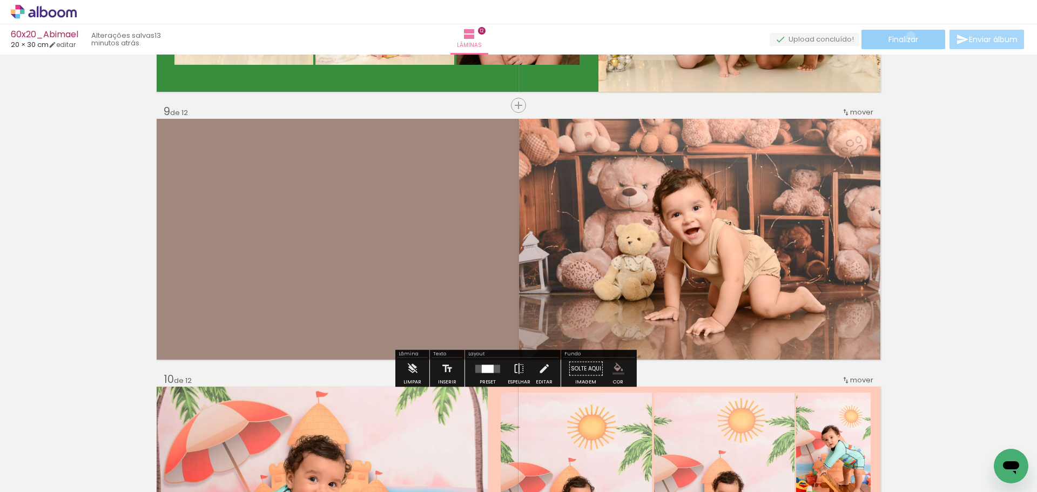
click at [907, 36] on span "Finalizar" at bounding box center [904, 40] width 30 height 8
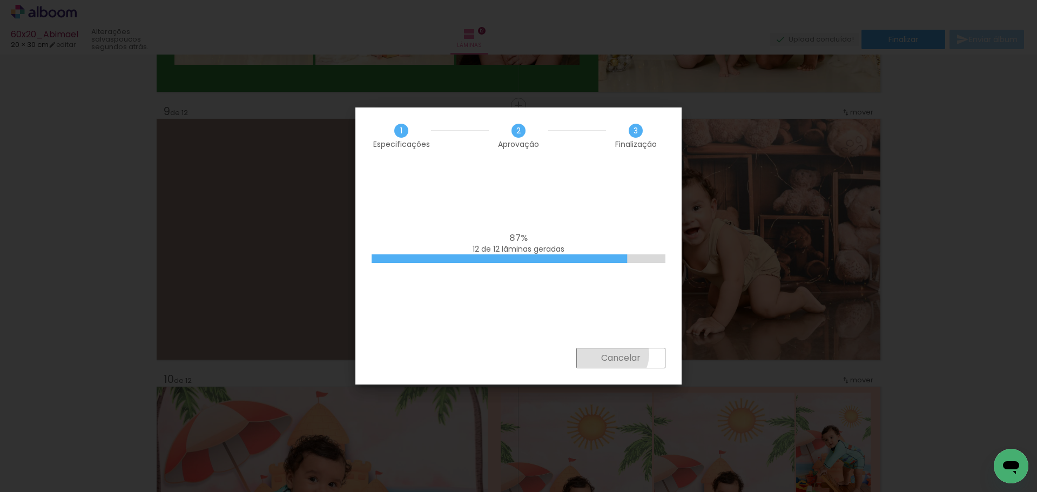
click at [0, 0] on slot "Cancelar" at bounding box center [0, 0] width 0 height 0
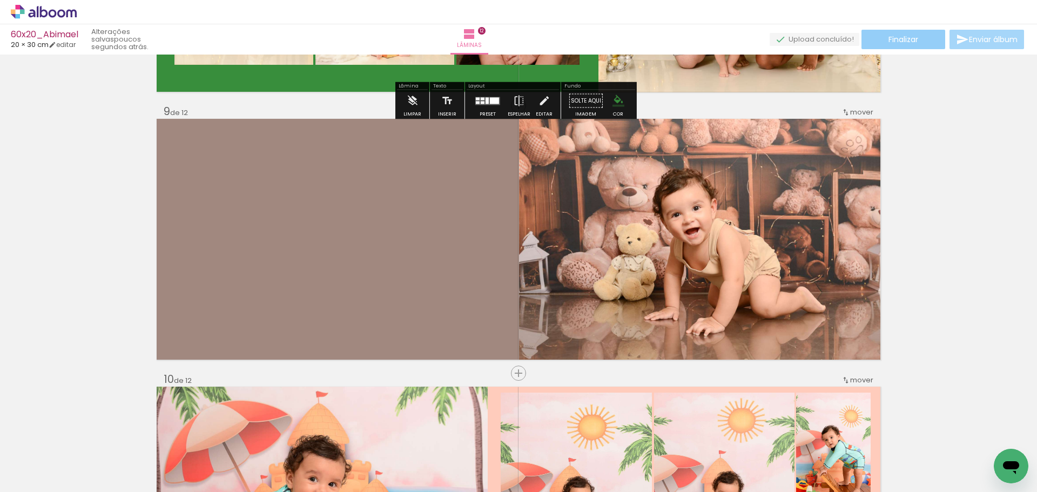
click at [901, 36] on span "Finalizar" at bounding box center [904, 40] width 30 height 8
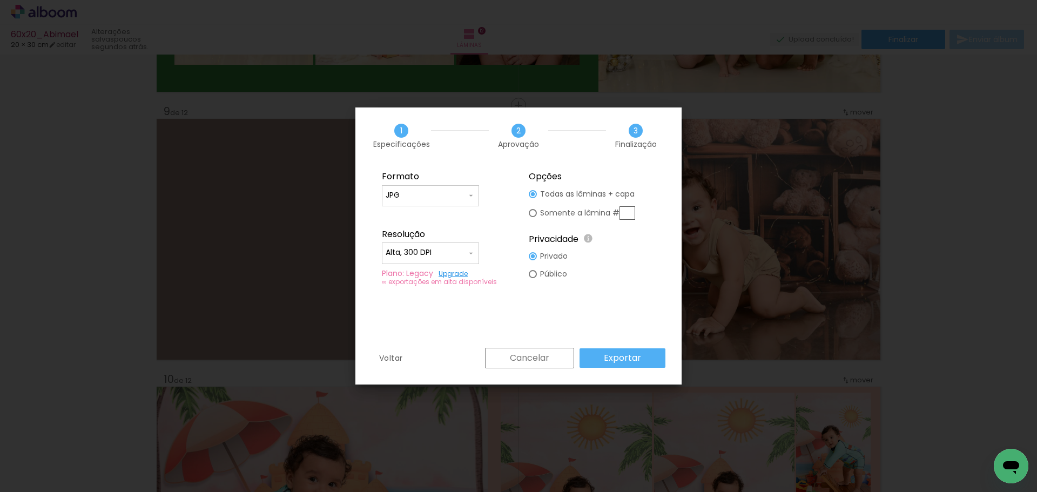
click at [0, 0] on input "text" at bounding box center [0, 0] width 0 height 0
type paper-radio-button "on"
type input "9"
click at [0, 0] on slot "Exportar" at bounding box center [0, 0] width 0 height 0
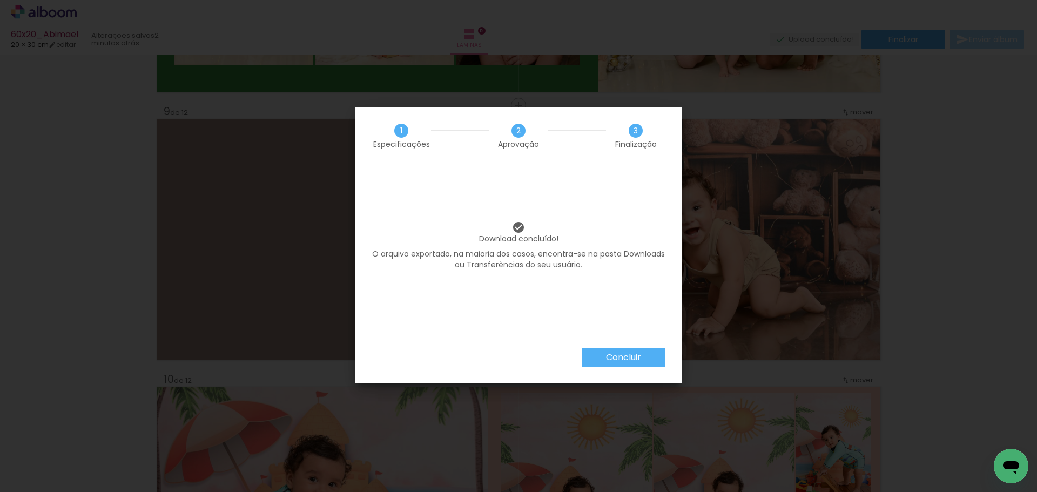
click at [0, 0] on slot "Concluir" at bounding box center [0, 0] width 0 height 0
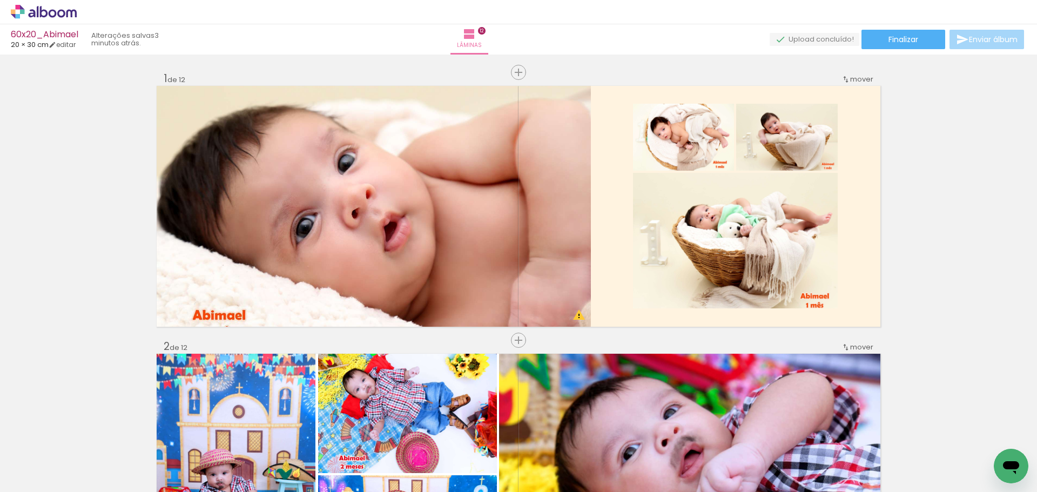
scroll to position [2111, 0]
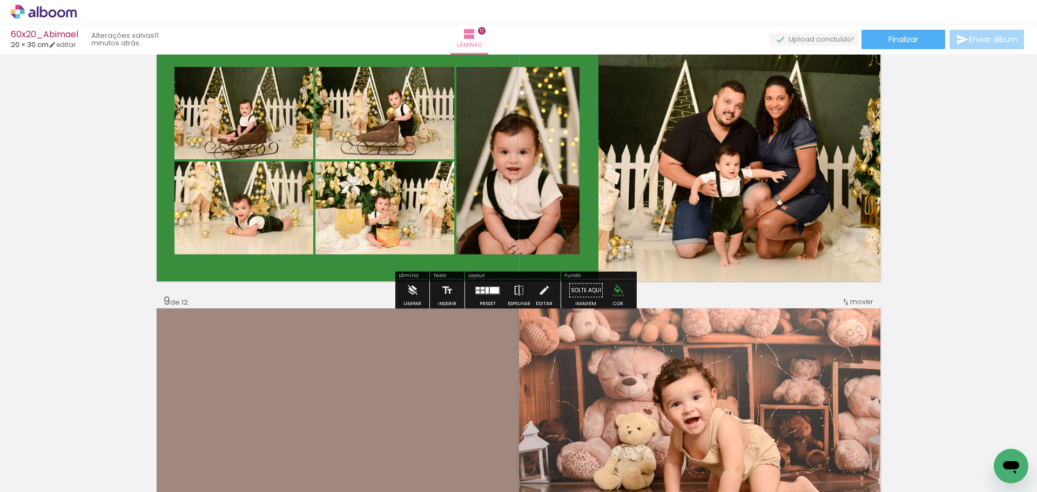
scroll to position [2075, 0]
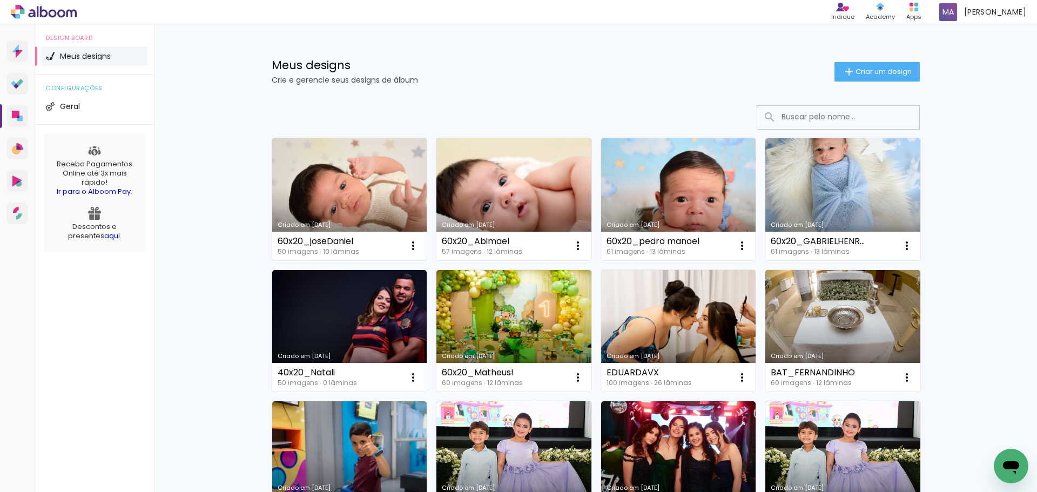
click at [356, 188] on link "Criado em [DATE]" at bounding box center [349, 199] width 155 height 122
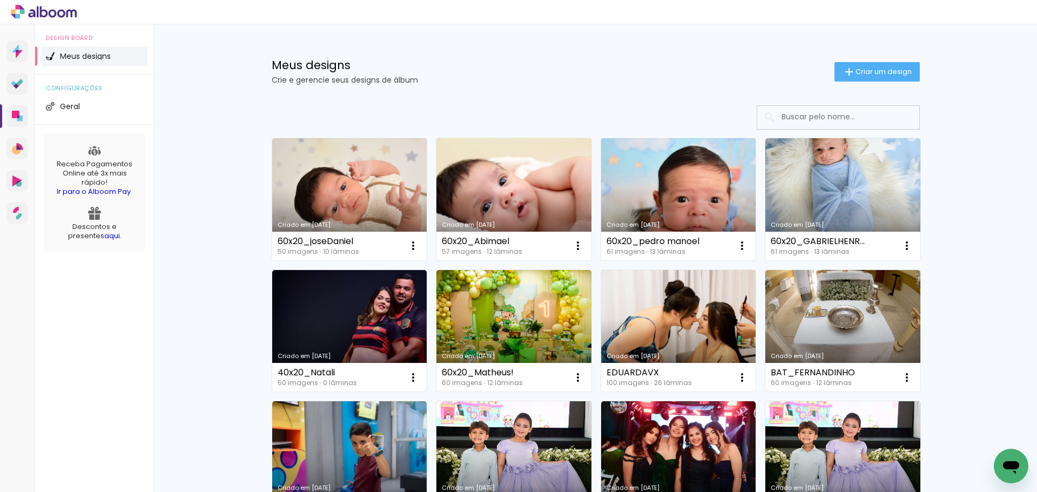
click at [675, 178] on link "Criado em [DATE]" at bounding box center [678, 199] width 155 height 122
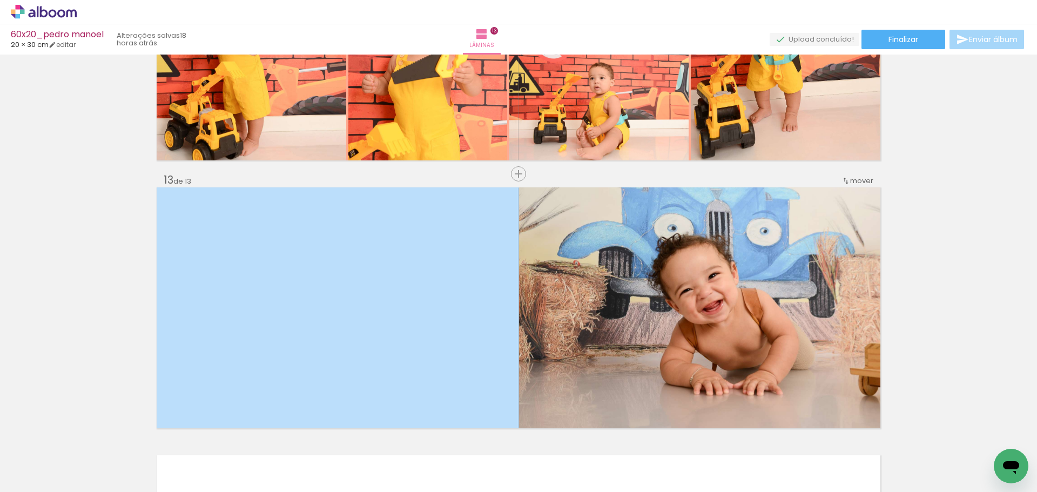
scroll to position [3105, 0]
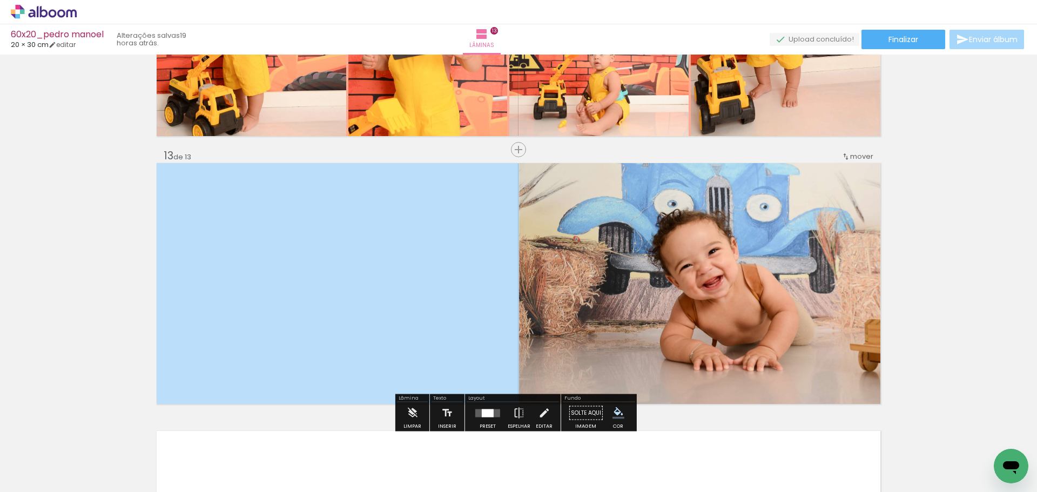
scroll to position [3140, 0]
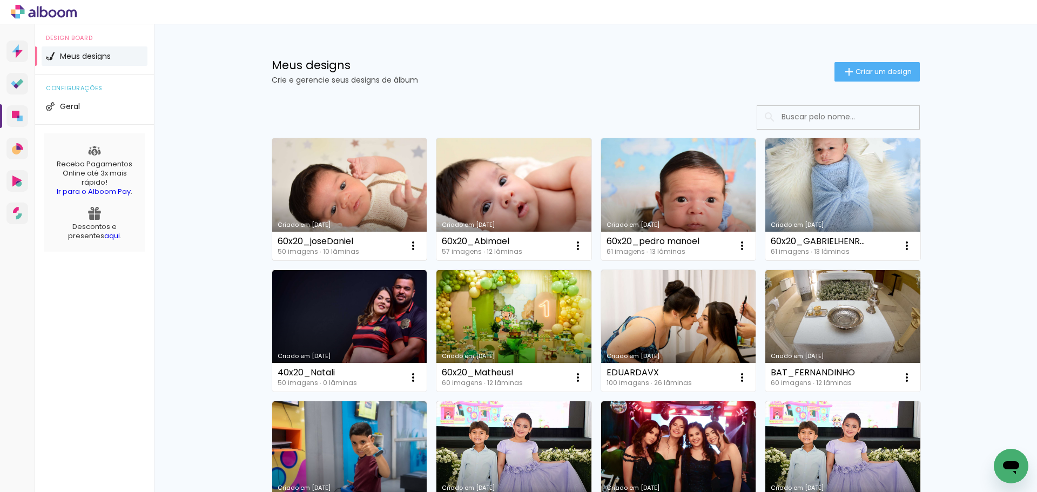
click at [345, 185] on link "Criado em [DATE]" at bounding box center [349, 199] width 155 height 122
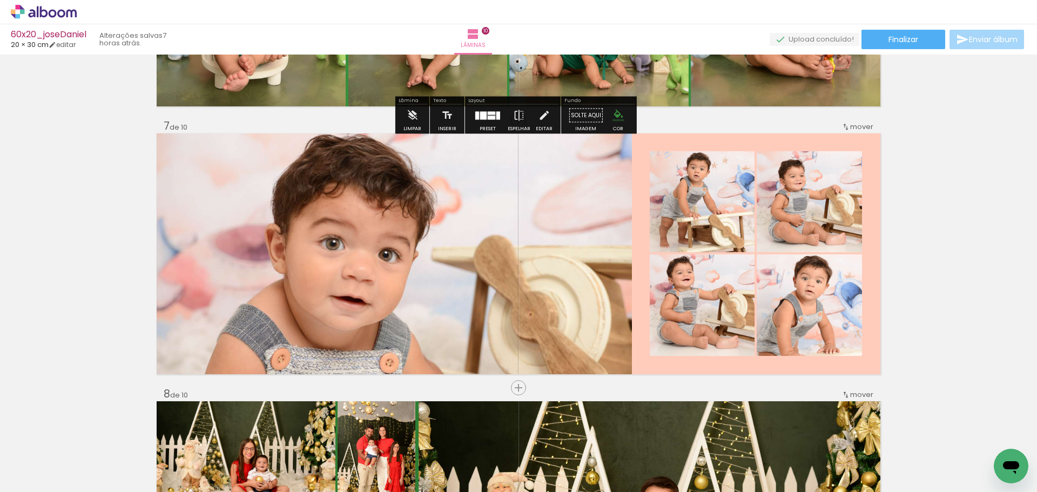
scroll to position [1567, 0]
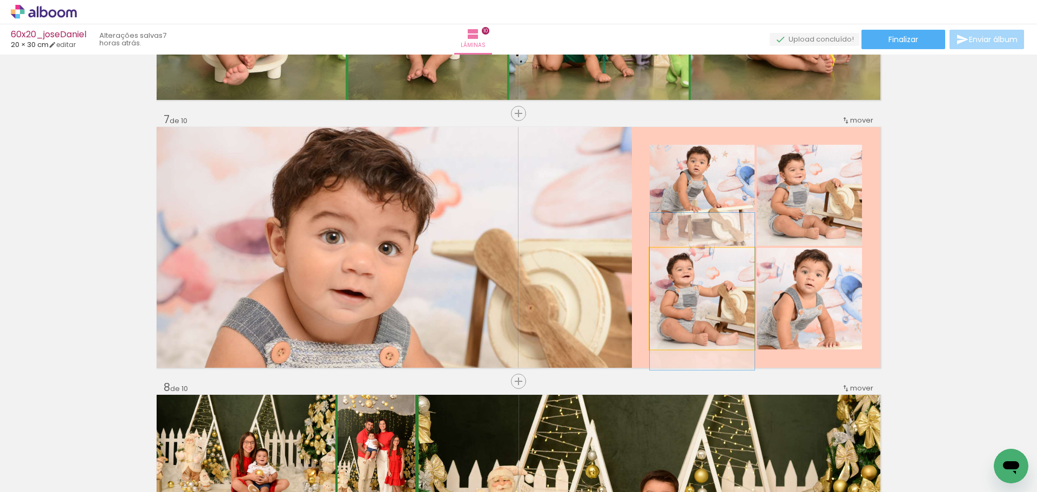
drag, startPoint x: 683, startPoint y: 306, endPoint x: 671, endPoint y: 310, distance: 12.8
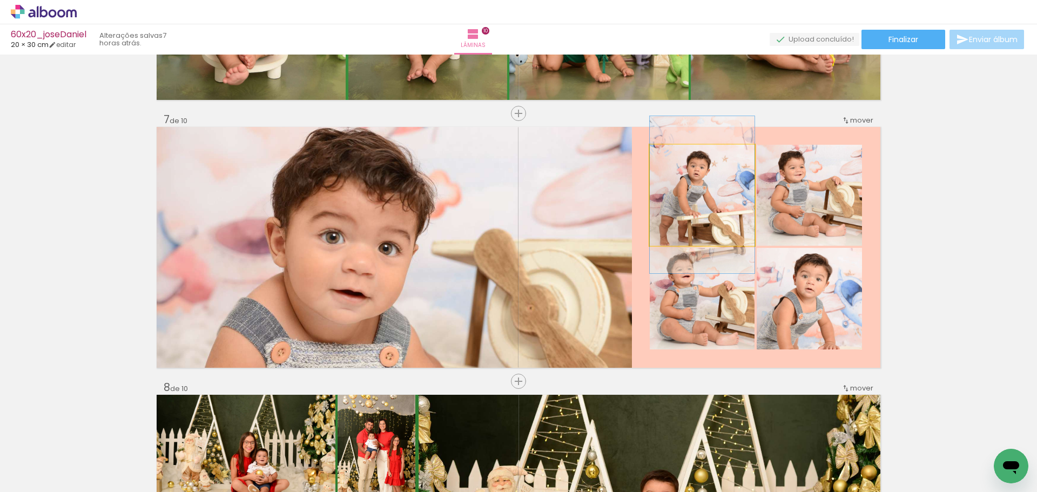
drag, startPoint x: 703, startPoint y: 218, endPoint x: 705, endPoint y: 224, distance: 6.2
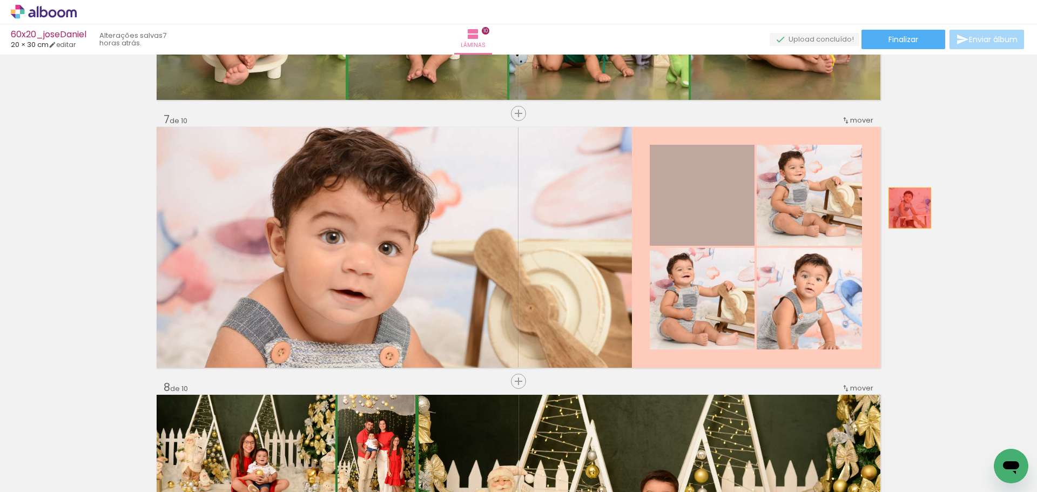
drag, startPoint x: 695, startPoint y: 210, endPoint x: 829, endPoint y: 224, distance: 135.3
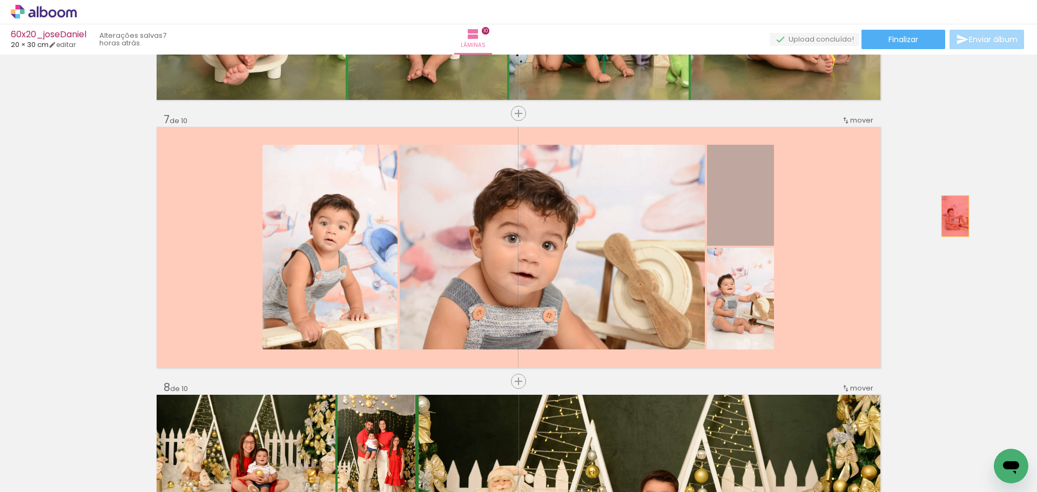
drag, startPoint x: 748, startPoint y: 213, endPoint x: 967, endPoint y: 218, distance: 218.9
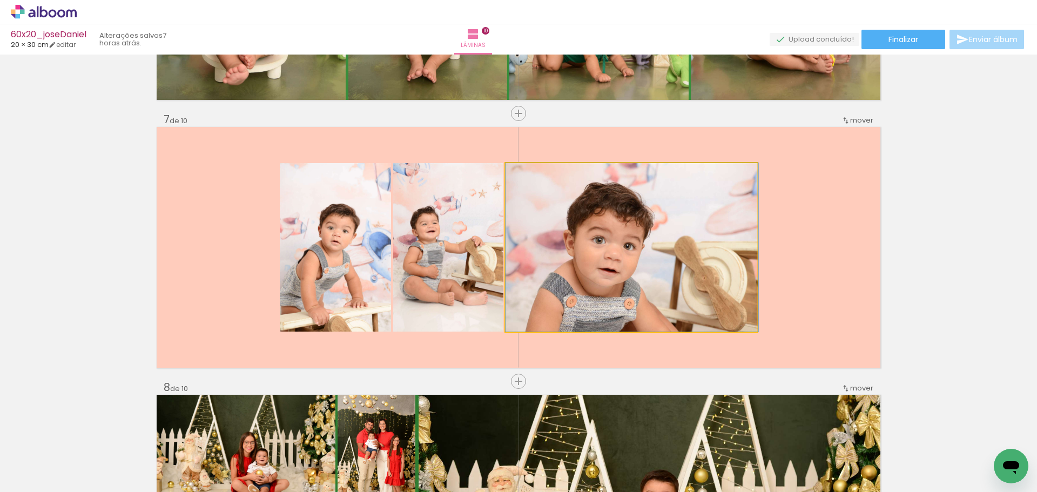
drag, startPoint x: 689, startPoint y: 280, endPoint x: 695, endPoint y: 278, distance: 6.3
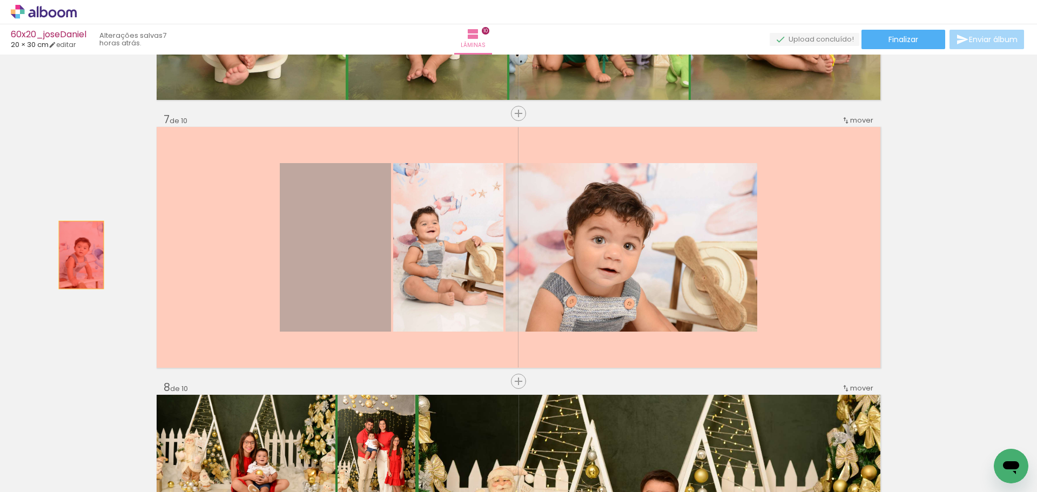
drag, startPoint x: 308, startPoint y: 256, endPoint x: 304, endPoint y: 285, distance: 29.0
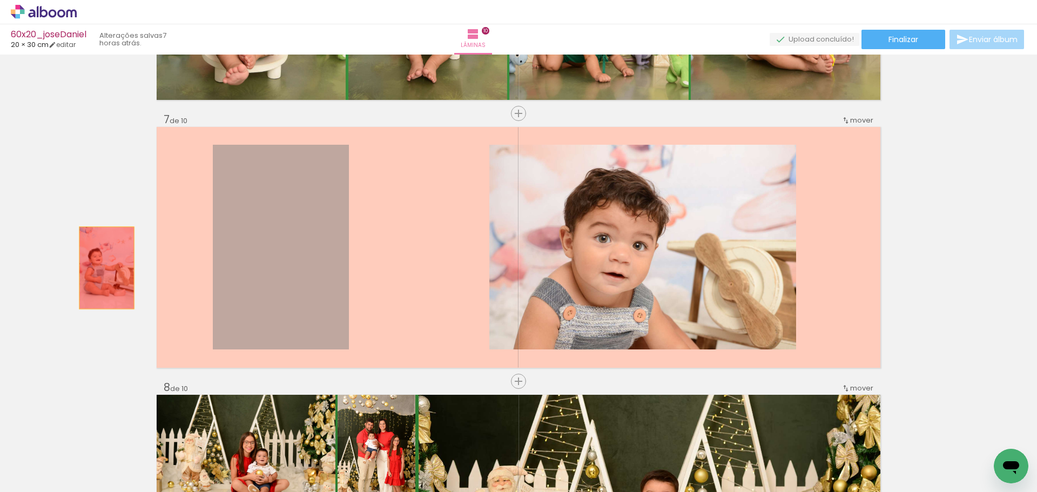
drag, startPoint x: 274, startPoint y: 275, endPoint x: 373, endPoint y: 280, distance: 99.5
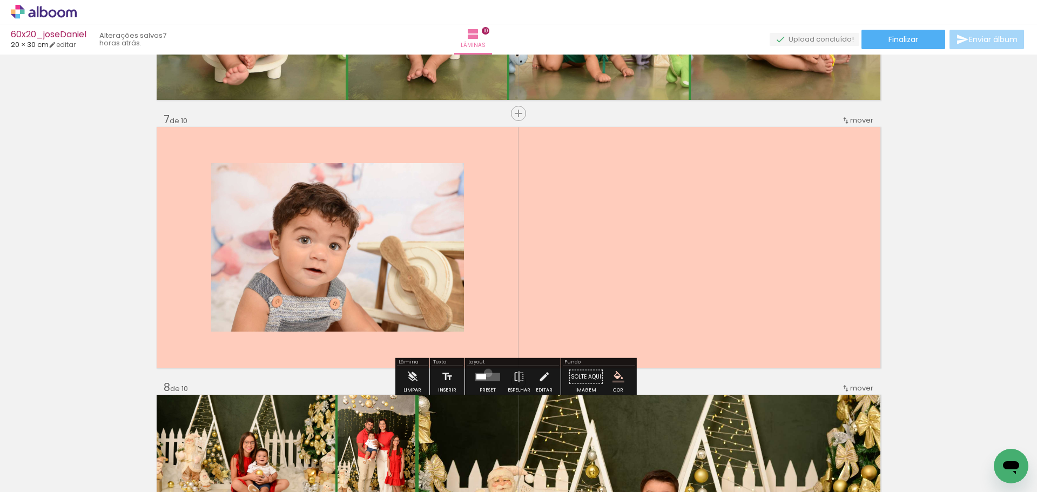
click at [486, 373] on quentale-layouter at bounding box center [487, 377] width 25 height 8
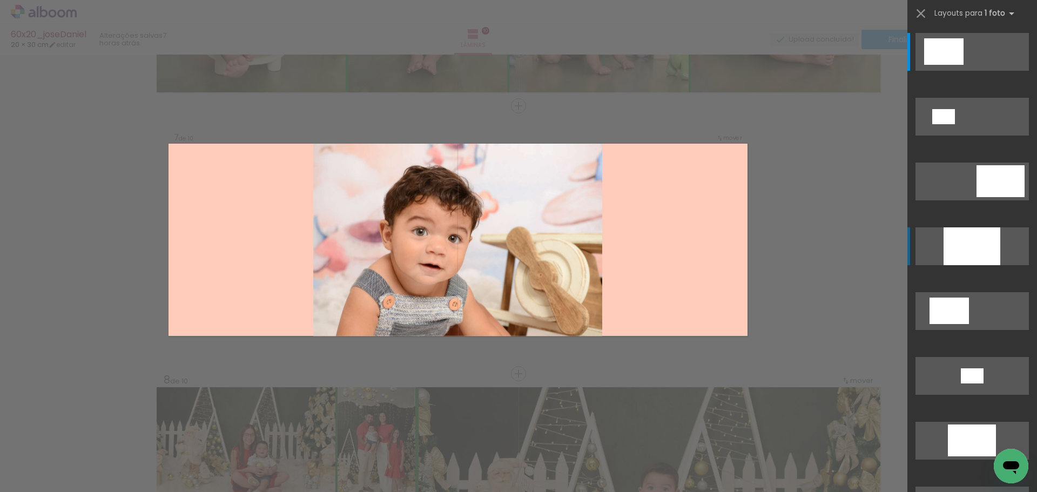
scroll to position [1575, 0]
click at [980, 248] on div at bounding box center [972, 246] width 57 height 38
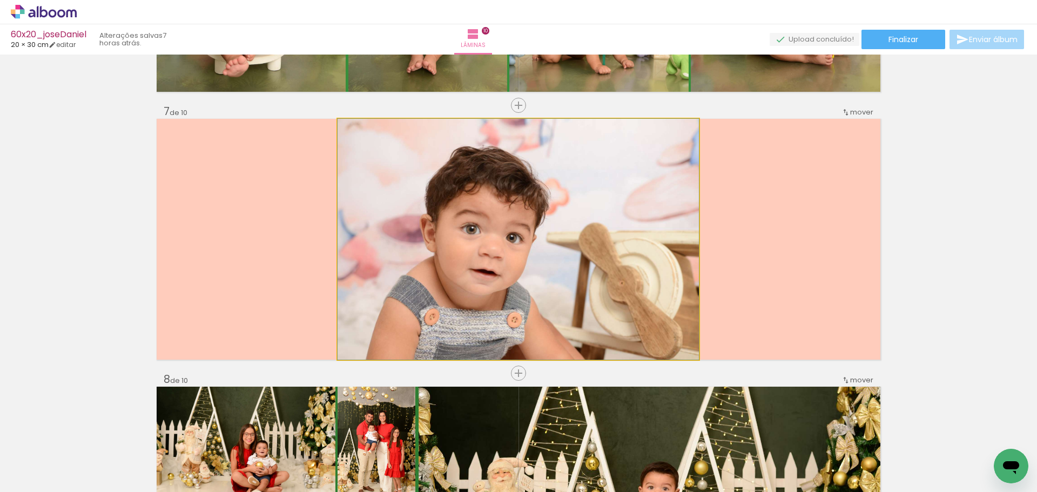
click at [533, 249] on quentale-photo at bounding box center [518, 239] width 361 height 241
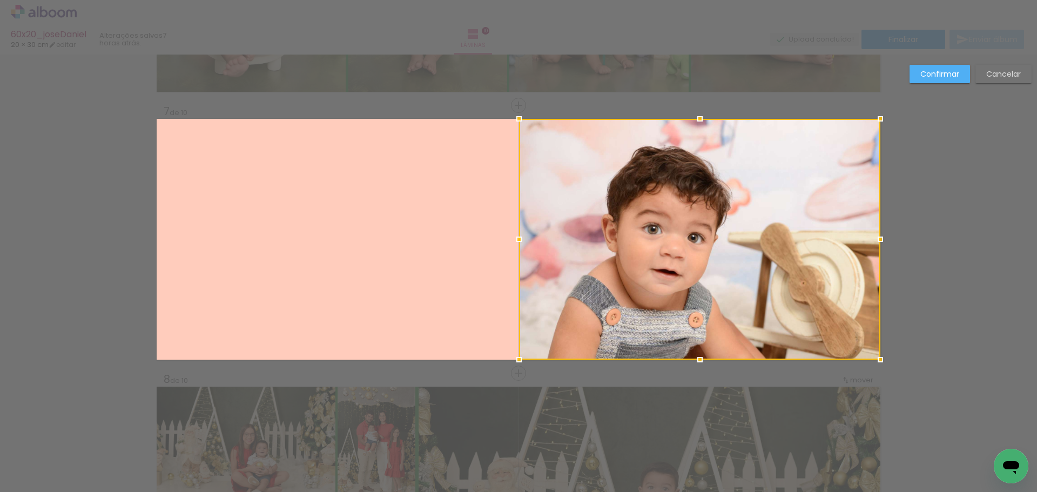
drag, startPoint x: 499, startPoint y: 244, endPoint x: 773, endPoint y: 229, distance: 273.9
click at [773, 229] on div at bounding box center [699, 239] width 361 height 241
click at [0, 0] on slot "Confirmar" at bounding box center [0, 0] width 0 height 0
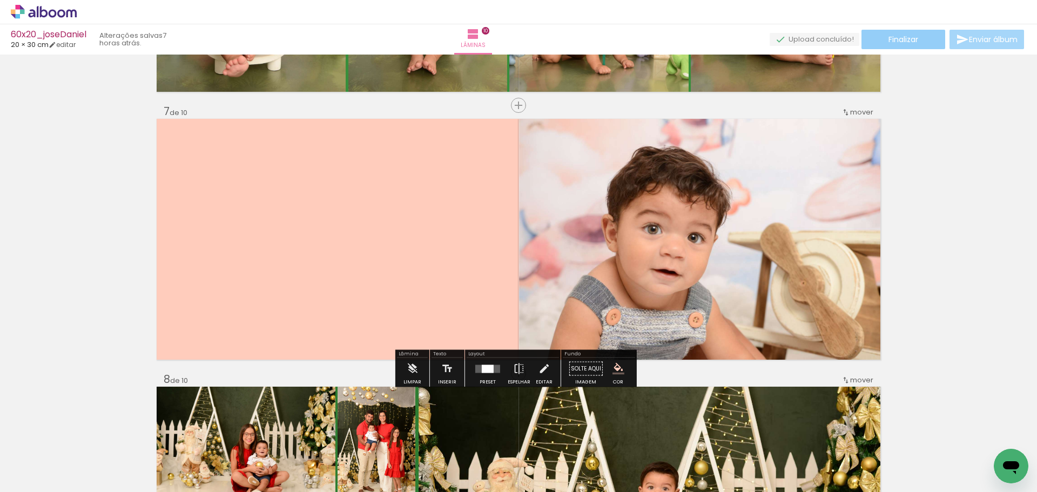
click at [893, 39] on span "Finalizar" at bounding box center [904, 40] width 30 height 8
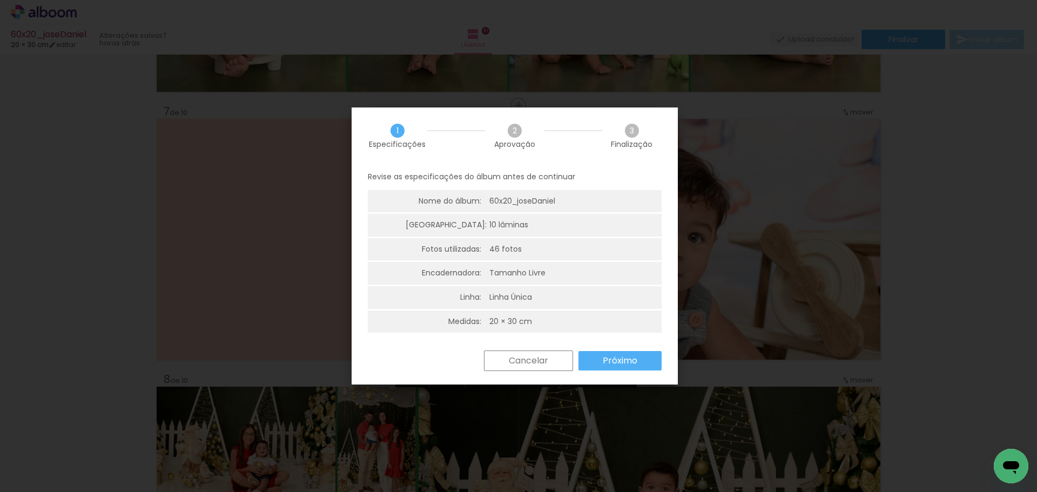
click at [0, 0] on slot "Próximo" at bounding box center [0, 0] width 0 height 0
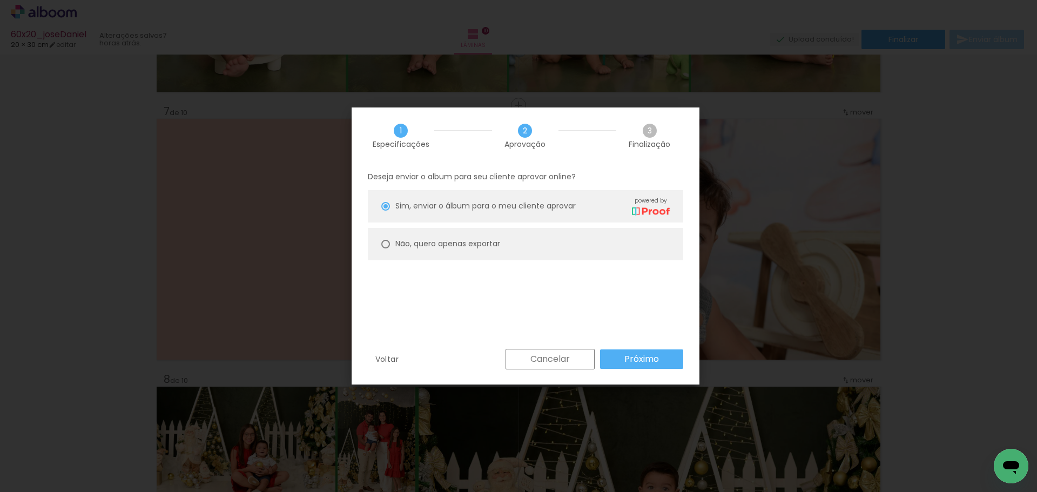
click at [0, 0] on slot "Não, quero apenas exportar" at bounding box center [0, 0] width 0 height 0
type paper-radio-button "on"
click at [637, 366] on paper-button "Próximo" at bounding box center [641, 359] width 83 height 19
type input "Alta, 300 DPI"
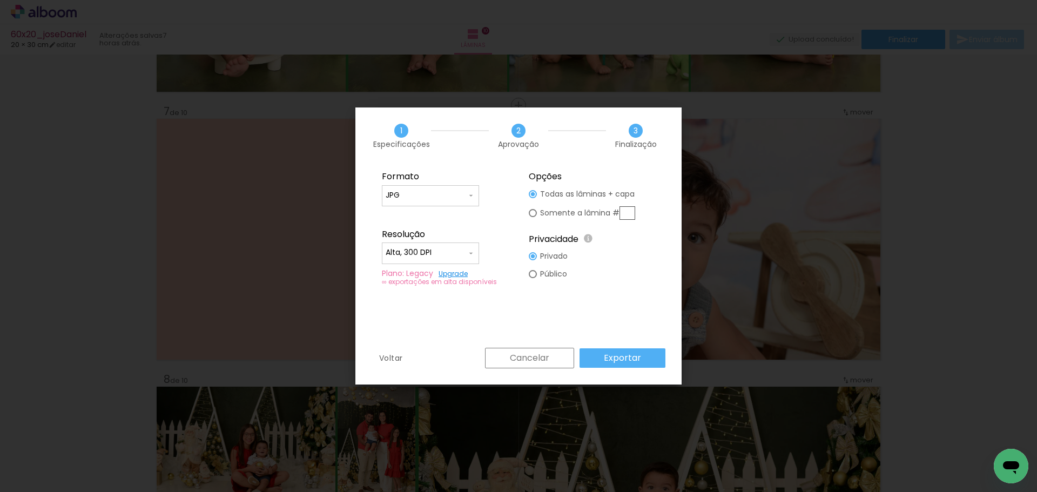
click at [0, 0] on input "text" at bounding box center [0, 0] width 0 height 0
type paper-radio-button "on"
type input "7"
click at [0, 0] on slot "Exportar" at bounding box center [0, 0] width 0 height 0
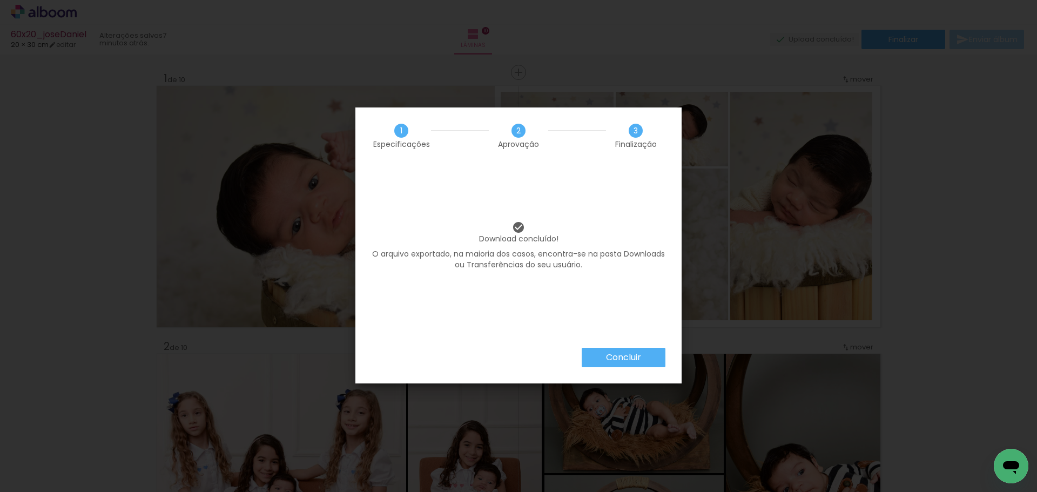
scroll to position [1575, 0]
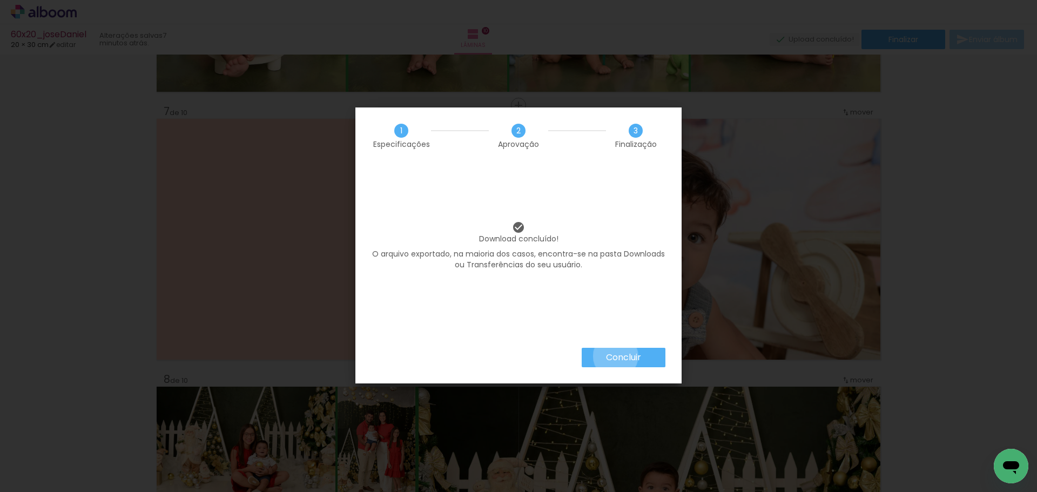
click at [0, 0] on slot "Concluir" at bounding box center [0, 0] width 0 height 0
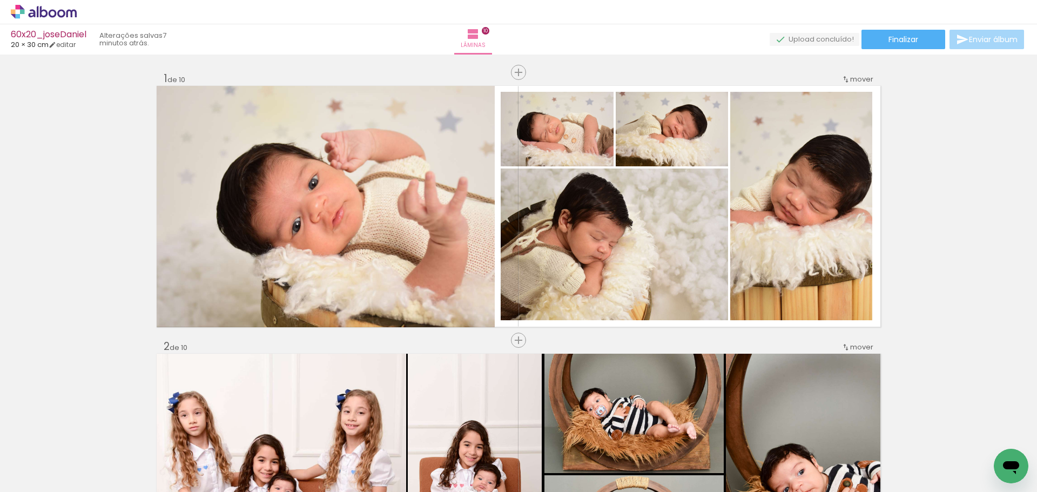
scroll to position [1575, 0]
